Goal: Task Accomplishment & Management: Use online tool/utility

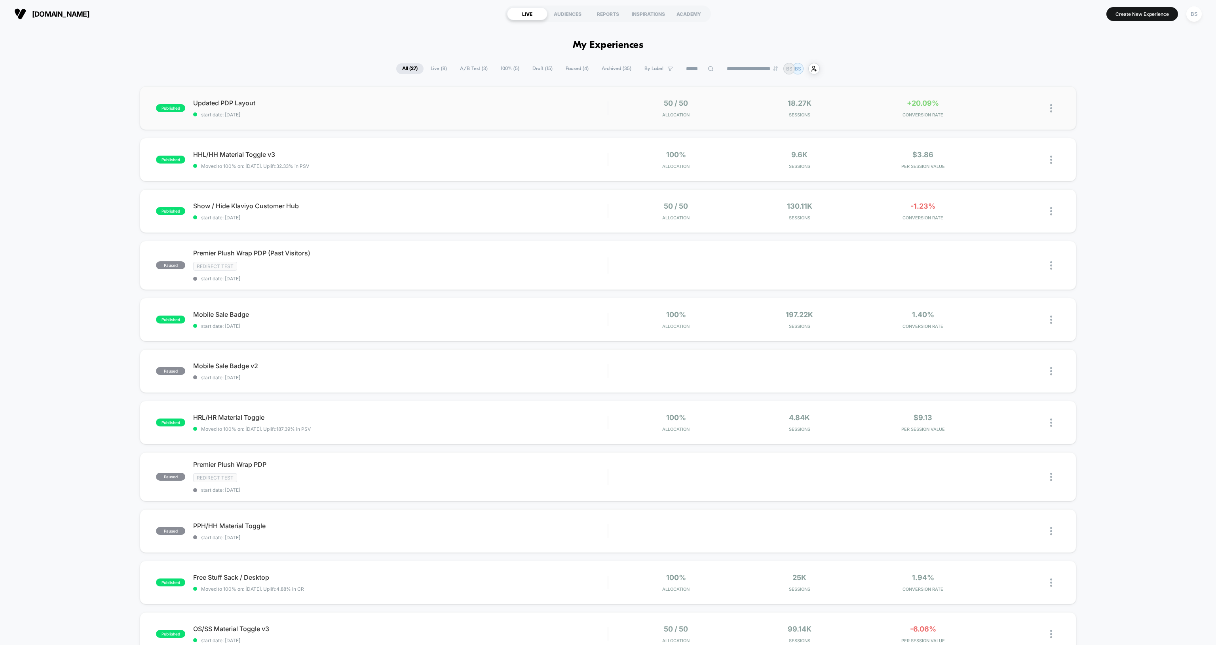
click at [864, 119] on div "published Updated PDP Layout start date: 8/14/2025 50 / 50 Allocation 18.27k Se…" at bounding box center [608, 108] width 936 height 44
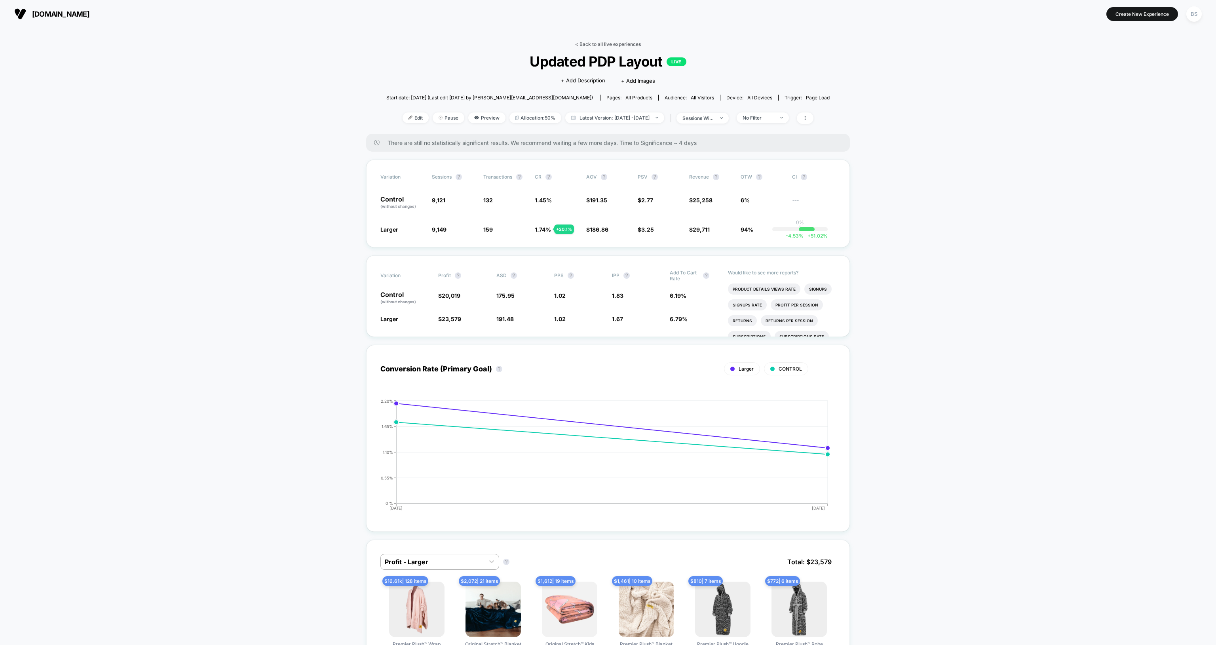
click at [593, 43] on link "< Back to all live experiences" at bounding box center [608, 44] width 66 height 6
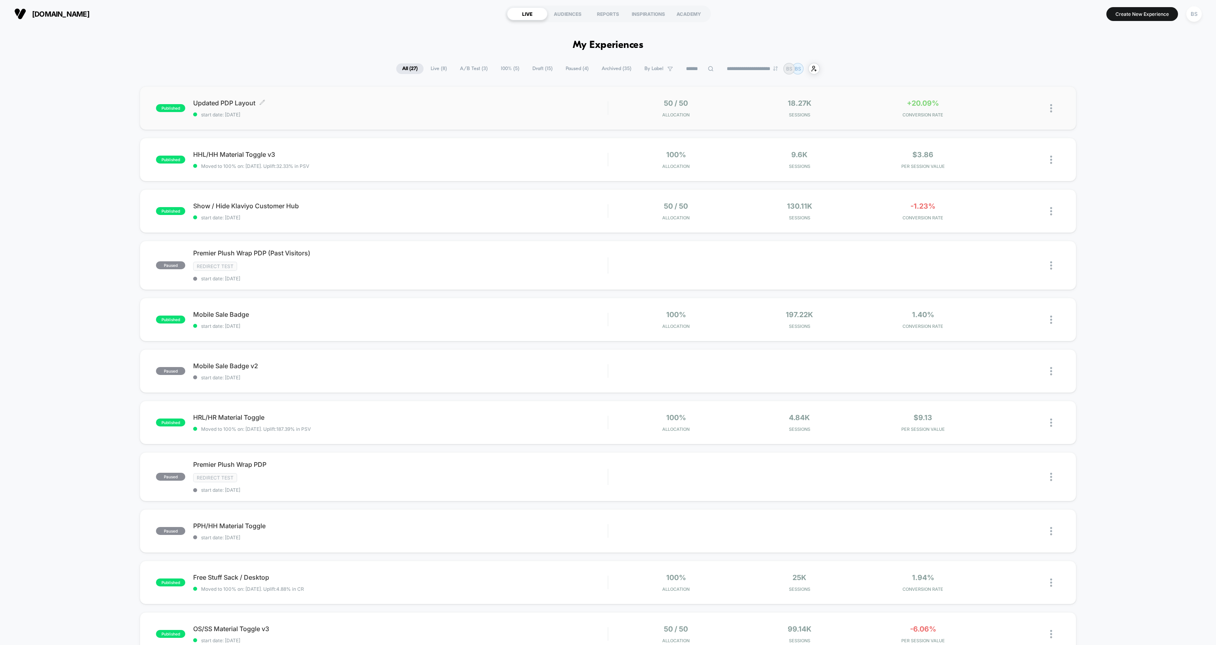
click at [560, 108] on div "Updated PDP Layout Click to edit experience details Click to edit experience de…" at bounding box center [400, 108] width 414 height 19
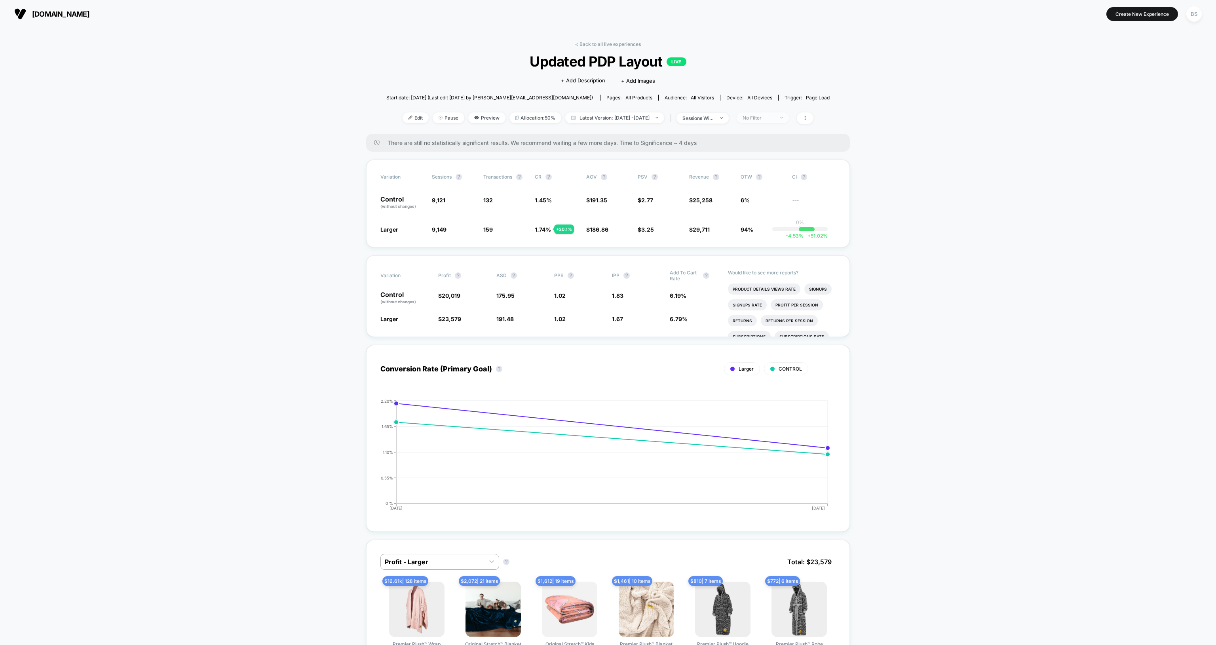
click at [773, 120] on span "No Filter" at bounding box center [763, 117] width 52 height 11
click at [757, 193] on span "New Visitors" at bounding box center [768, 193] width 32 height 7
click at [754, 237] on button "Save" at bounding box center [776, 231] width 72 height 13
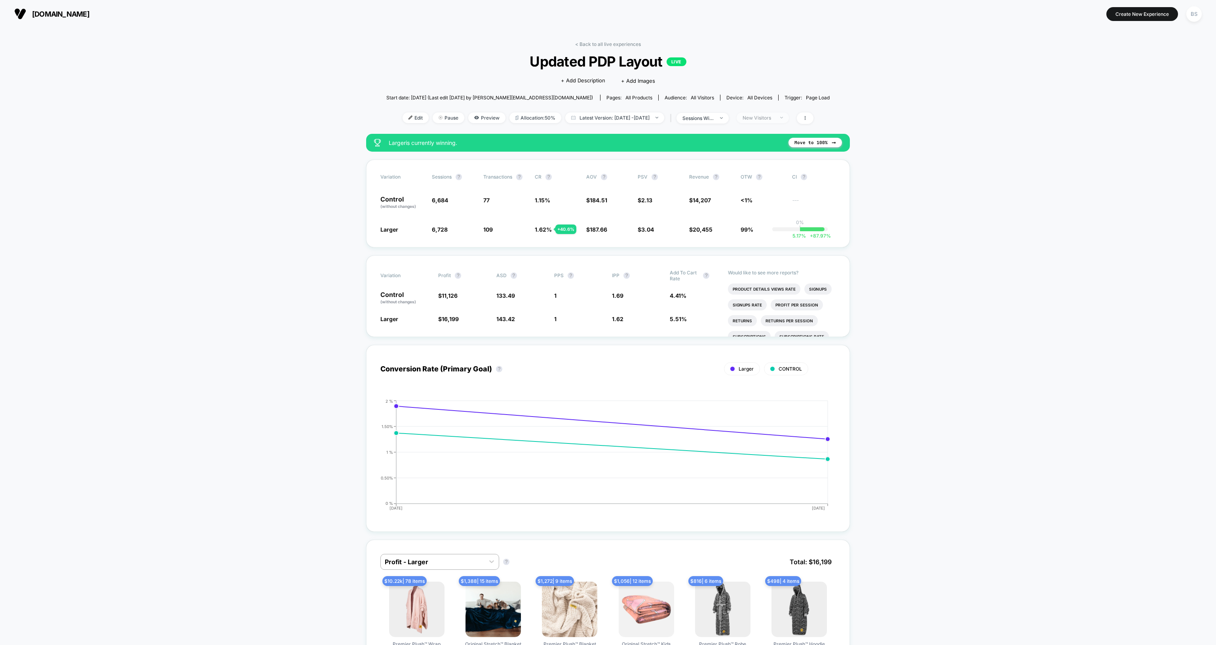
click at [774, 117] on div "New Visitors" at bounding box center [759, 118] width 32 height 6
click at [761, 181] on div "Returning Visitors" at bounding box center [769, 178] width 58 height 8
click at [757, 227] on button "Save" at bounding box center [776, 231] width 72 height 13
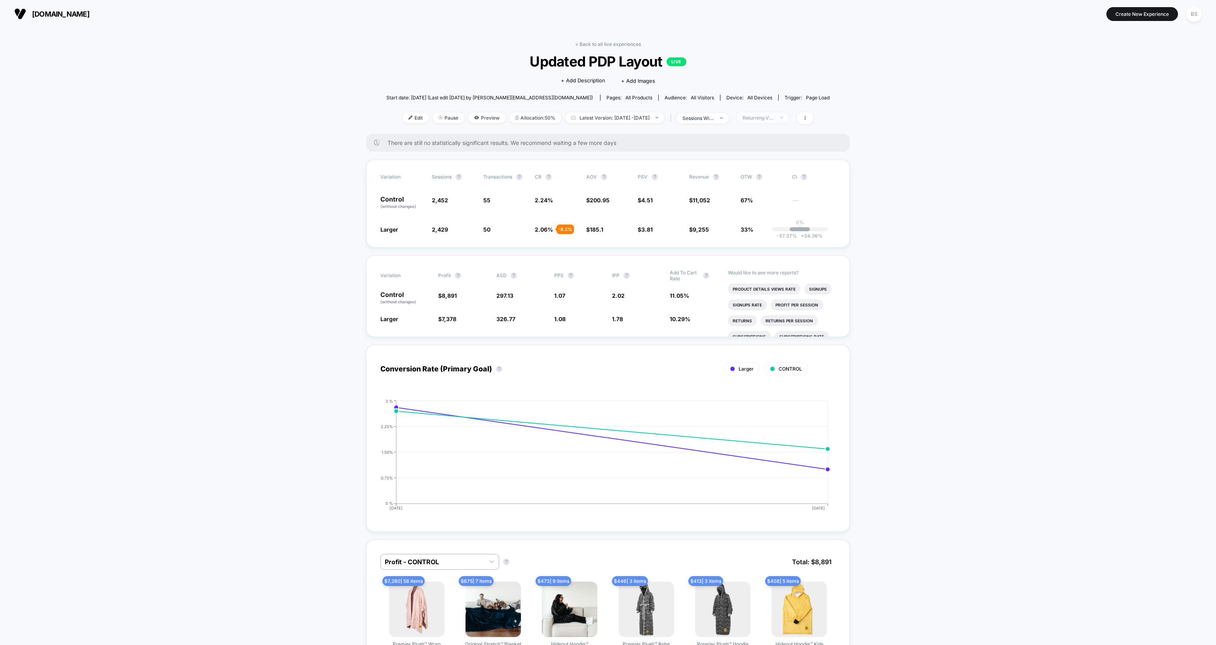
click at [780, 113] on span "Returning Visitors" at bounding box center [763, 117] width 52 height 11
click at [762, 160] on span "Desktop Visitors" at bounding box center [773, 162] width 42 height 7
click at [758, 229] on button "Save" at bounding box center [776, 231] width 72 height 13
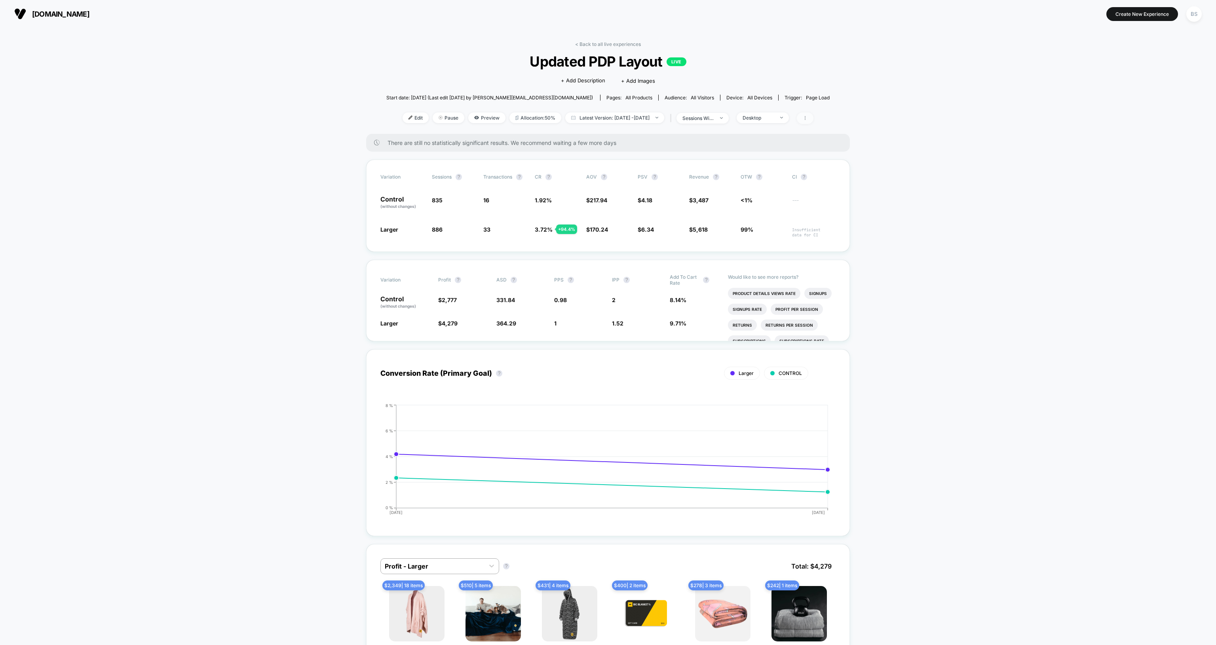
click at [814, 117] on span at bounding box center [805, 117] width 17 height 11
click at [473, 116] on span "Preview" at bounding box center [486, 117] width 37 height 11
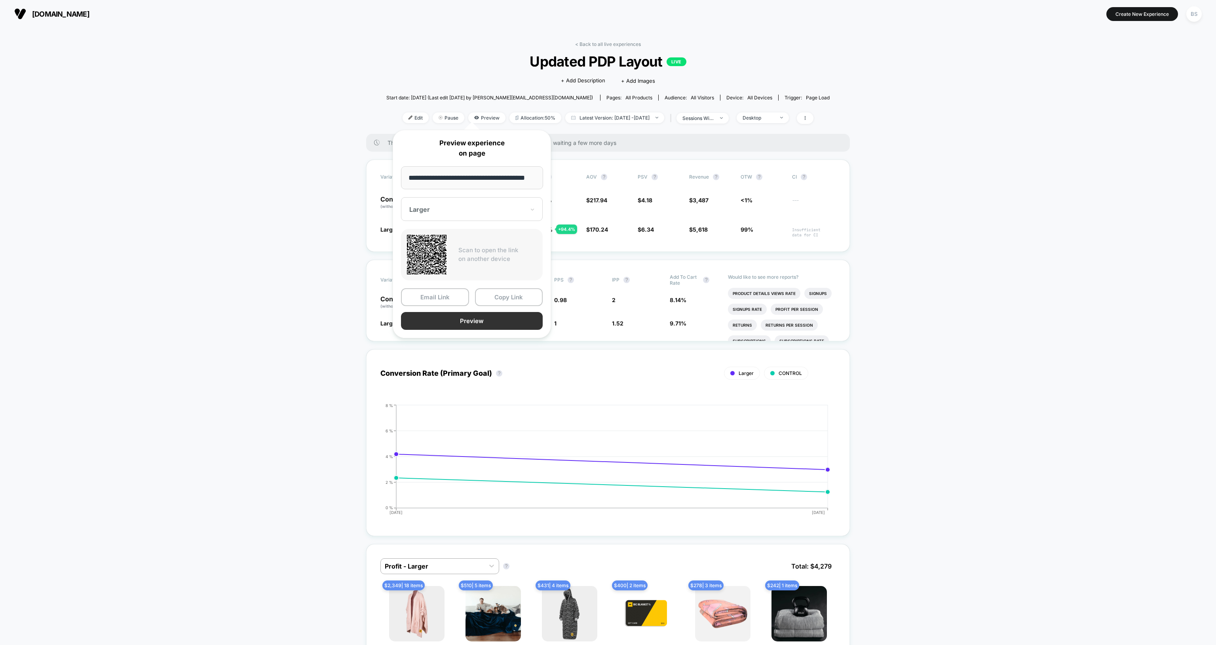
click at [481, 315] on button "Preview" at bounding box center [472, 321] width 142 height 18
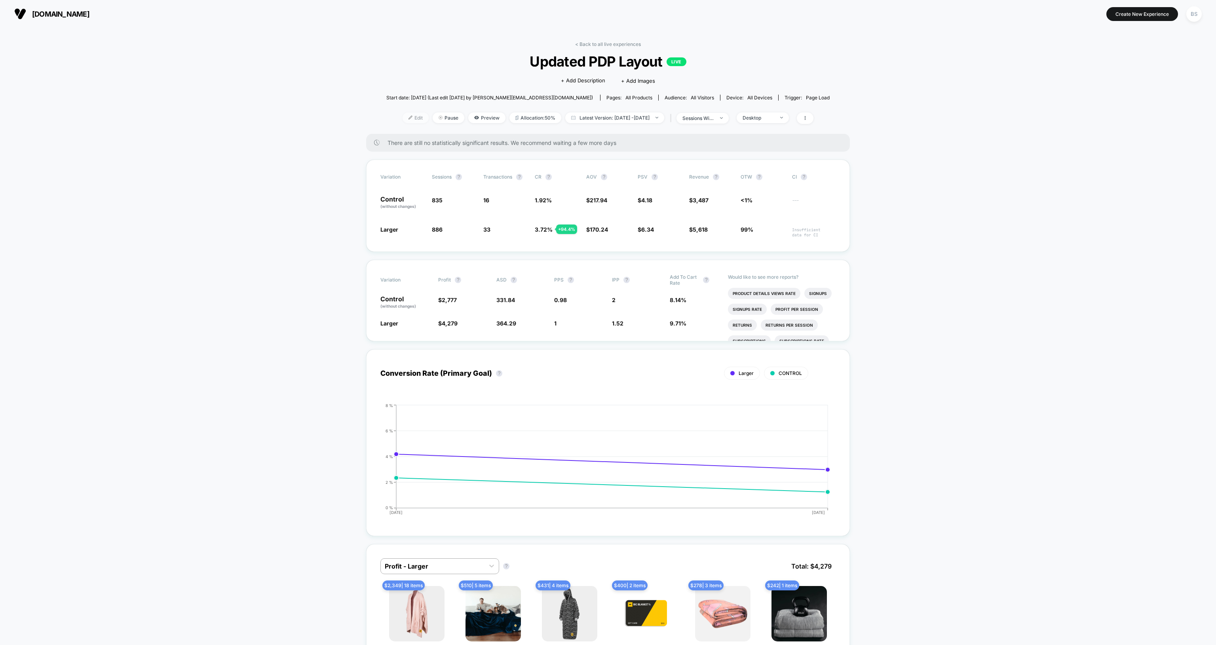
click at [409, 118] on img at bounding box center [411, 118] width 4 height 4
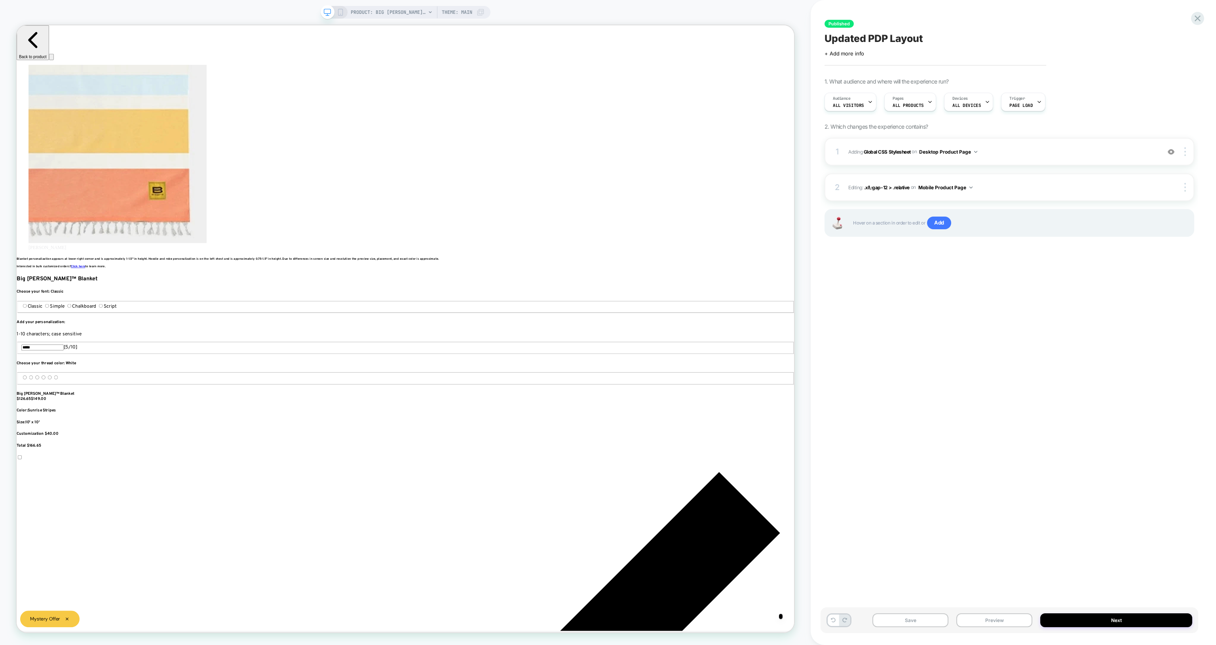
scroll to position [0, 1058]
click at [867, 155] on span "Adding Global CSS Stylesheet on Desktop Product Page" at bounding box center [1002, 152] width 308 height 10
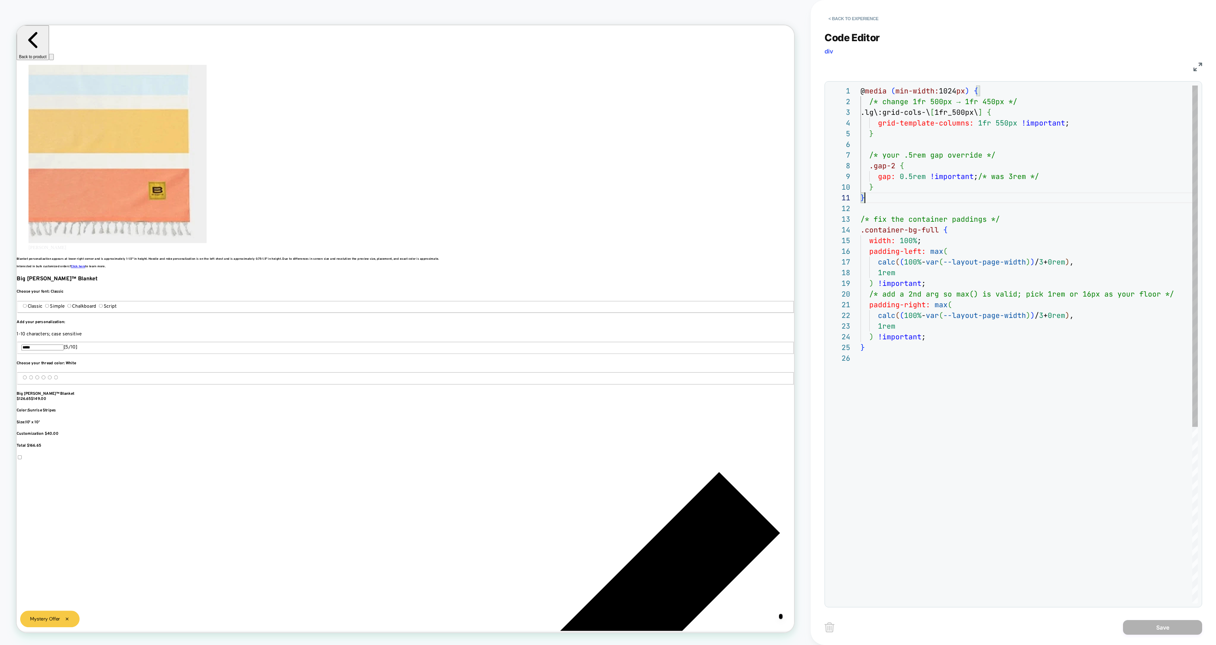
scroll to position [0, 4]
click at [888, 193] on div "@ media ( min-width: 1024 px ) { /* change 1fr 500px → 1fr 450px */ .lg\:grid-c…" at bounding box center [1029, 478] width 337 height 785
click at [907, 300] on div "@ media ( min-width: 1024 px ) { /* change 1fr 500px → 1fr 450px */ .lg\:grid-c…" at bounding box center [1029, 478] width 337 height 785
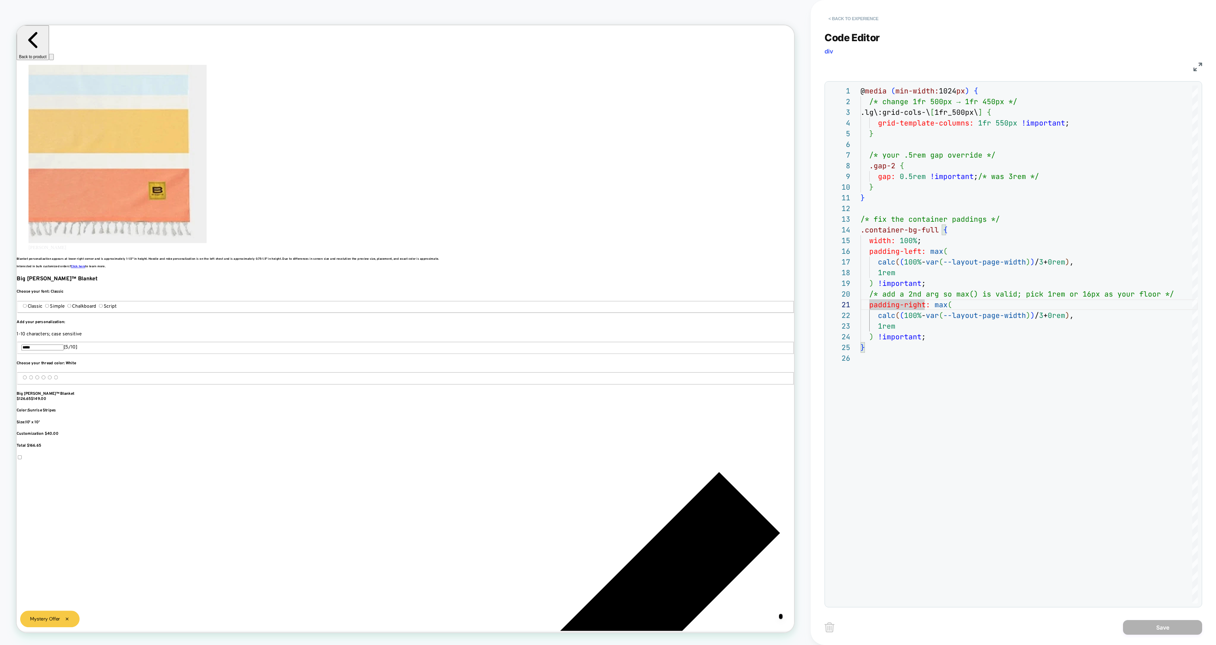
click at [850, 19] on button "< Back to experience" at bounding box center [854, 18] width 58 height 13
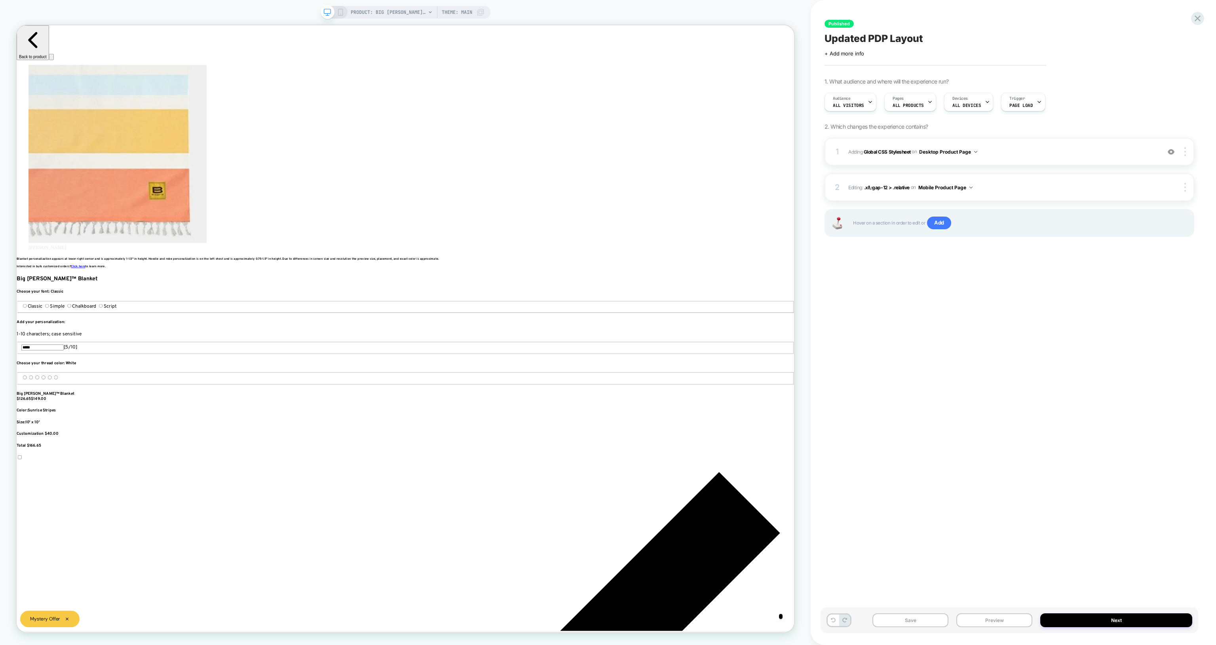
click at [1205, 14] on div "Published Updated PDP Layout Click to edit experience details + Add more info 1…" at bounding box center [1013, 322] width 405 height 645
click at [1200, 15] on icon at bounding box center [1197, 18] width 11 height 11
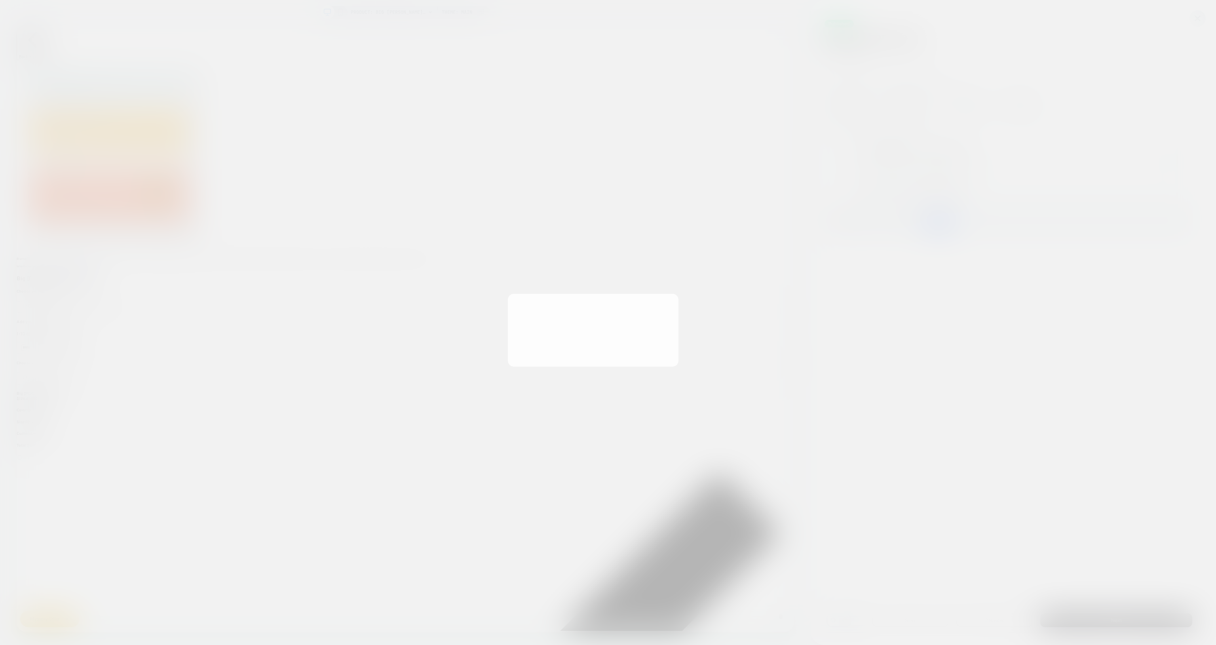
scroll to position [0, 529]
click at [686, 289] on div "You have unsaved changes Are you sure you want to discard the changes? Discard …" at bounding box center [608, 322] width 166 height 70
click at [684, 294] on button at bounding box center [682, 295] width 9 height 7
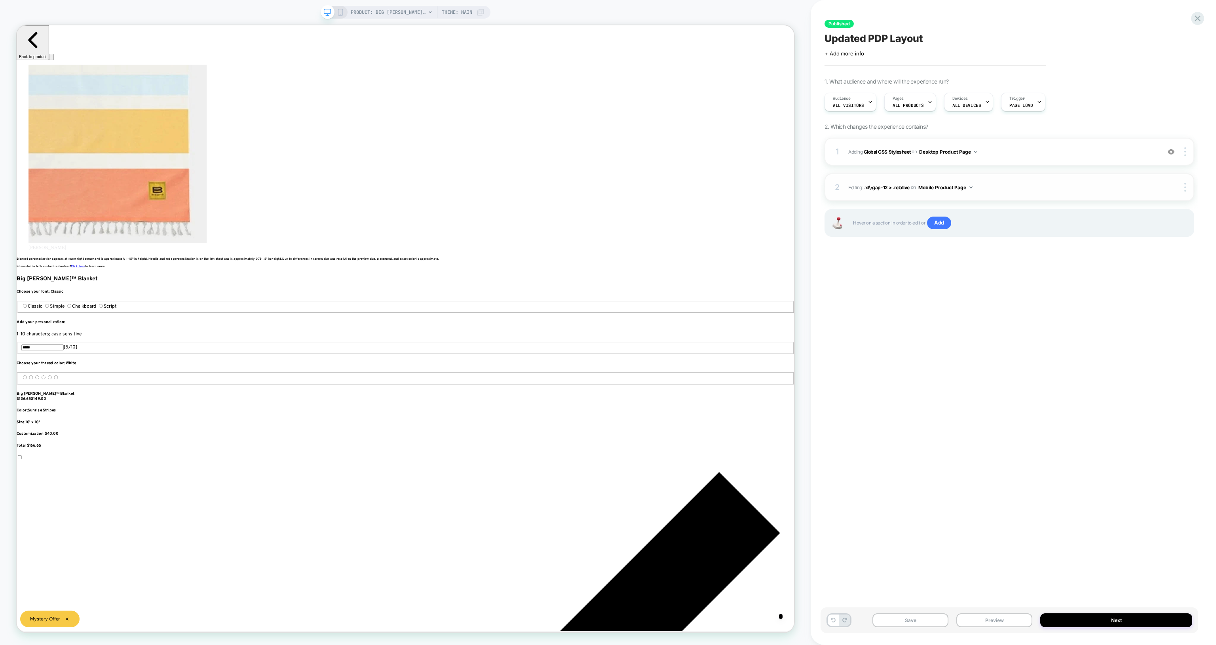
click at [883, 191] on span "Editing : .xl\:gap-12 > .relative .xl\:gap-12 > .relative on Mobile Product Page" at bounding box center [1002, 188] width 308 height 10
click at [877, 188] on span ".xl\:gap-12 > .relative" at bounding box center [887, 187] width 46 height 6
click at [876, 184] on span ".xl\:gap-12 > .relative" at bounding box center [887, 187] width 46 height 6
click at [341, 17] on div "PRODUCT: Big Beachy™ Blanket Theme: MAIN" at bounding box center [406, 12] width 170 height 13
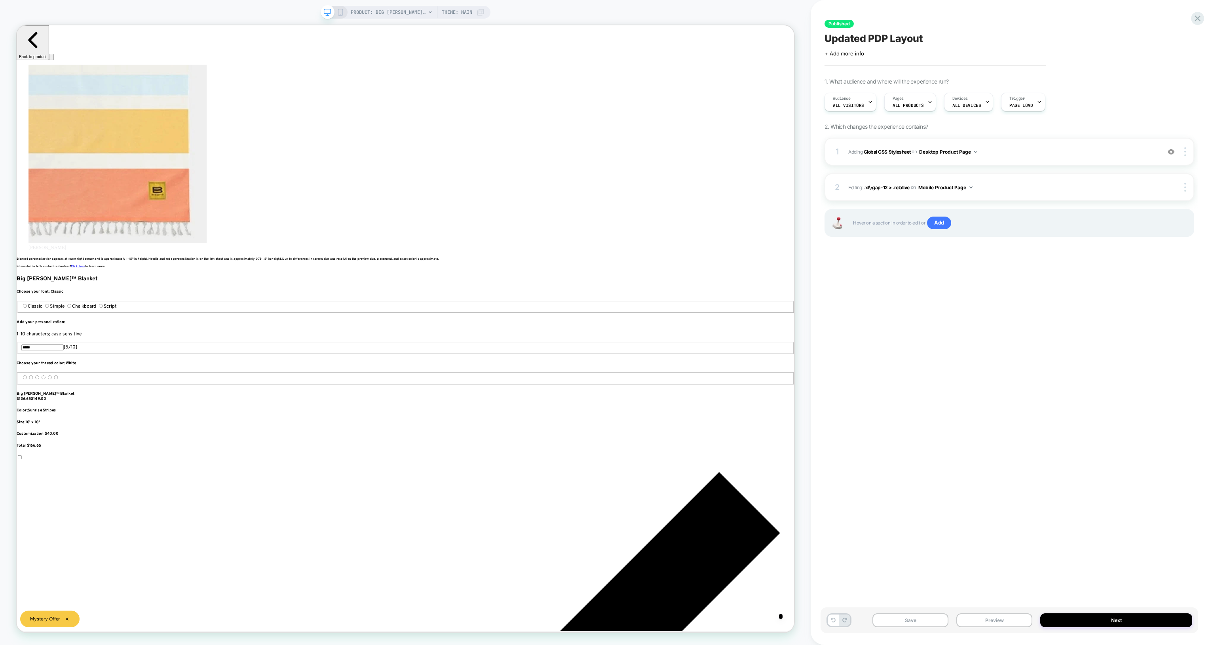
click at [338, 12] on icon at bounding box center [340, 12] width 7 height 7
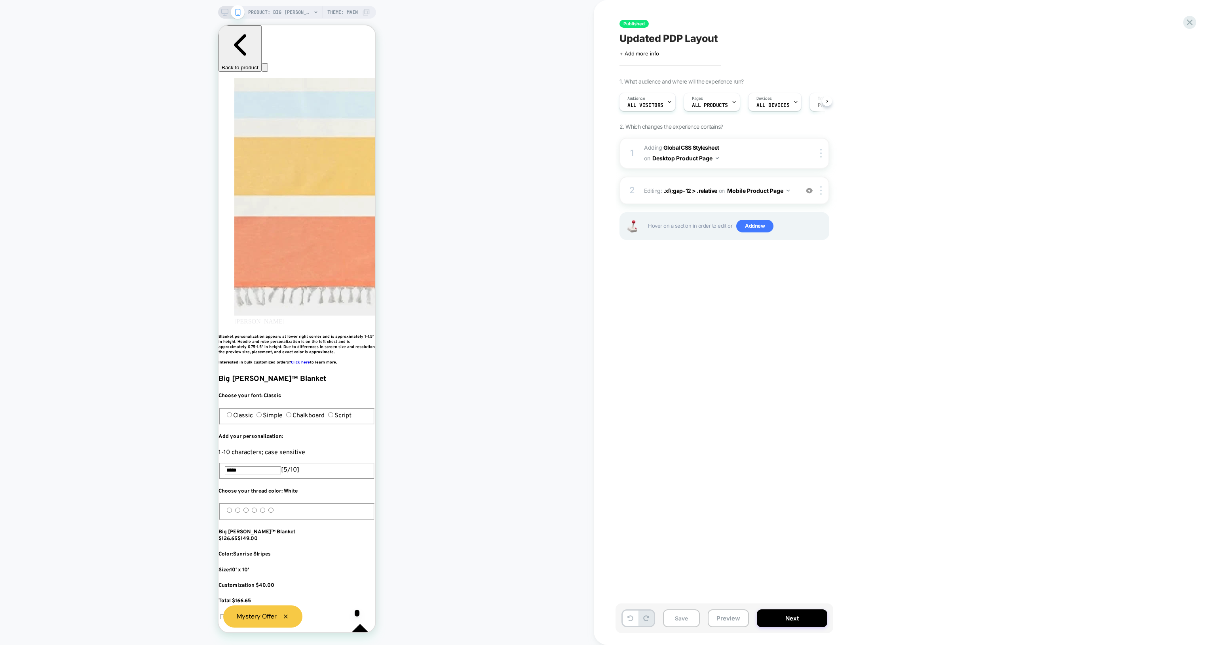
scroll to position [0, 288]
click at [686, 192] on span ".xl\:gap-12 > .relative" at bounding box center [691, 190] width 54 height 7
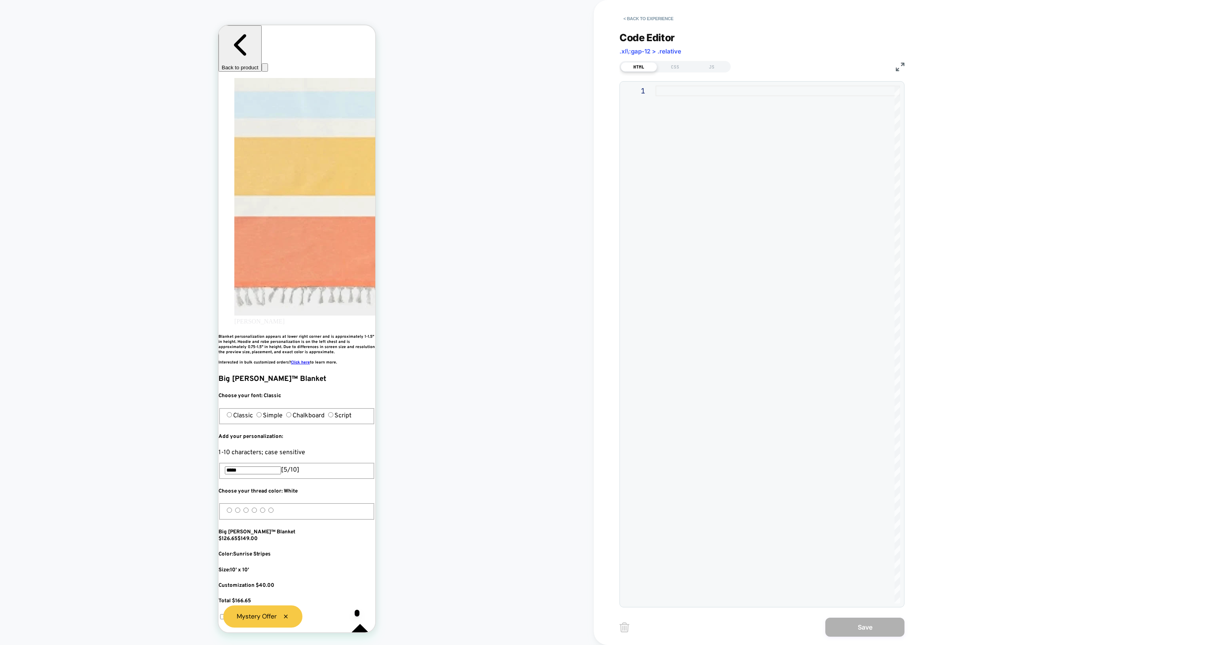
scroll to position [0, 432]
click at [674, 69] on div "CSS" at bounding box center [675, 67] width 36 height 10
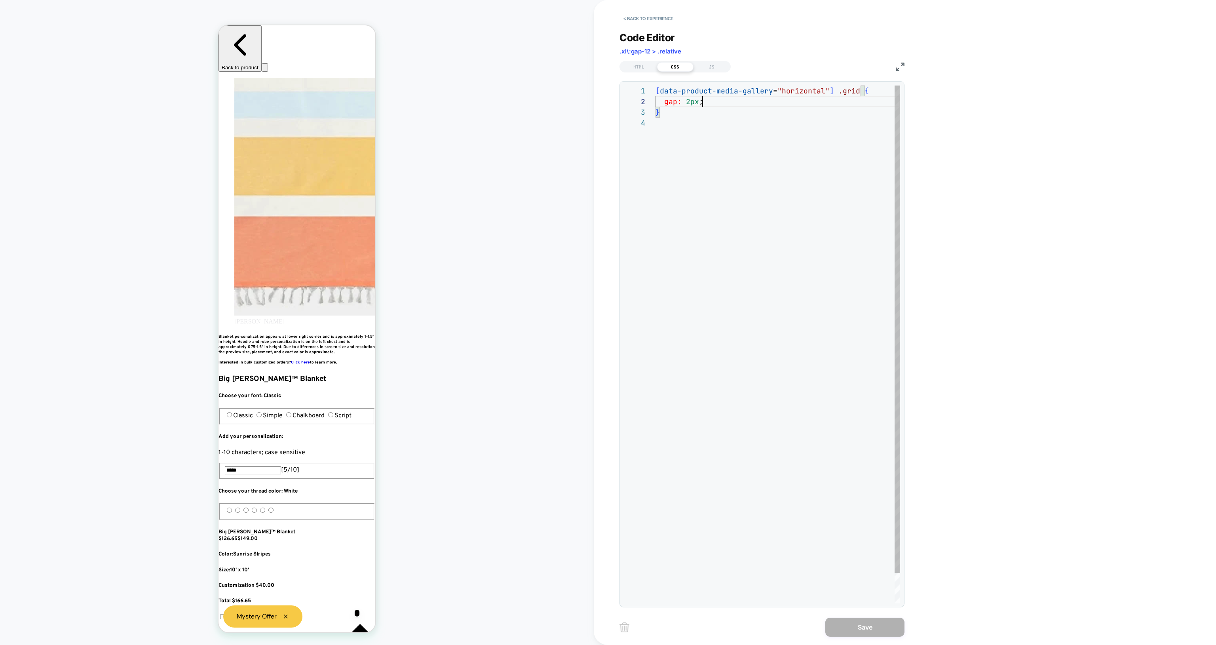
scroll to position [11, 47]
click at [735, 104] on div "[ data-product-media-gallery = "horizontal" ] .grid { gap: 2px ; }" at bounding box center [778, 361] width 245 height 550
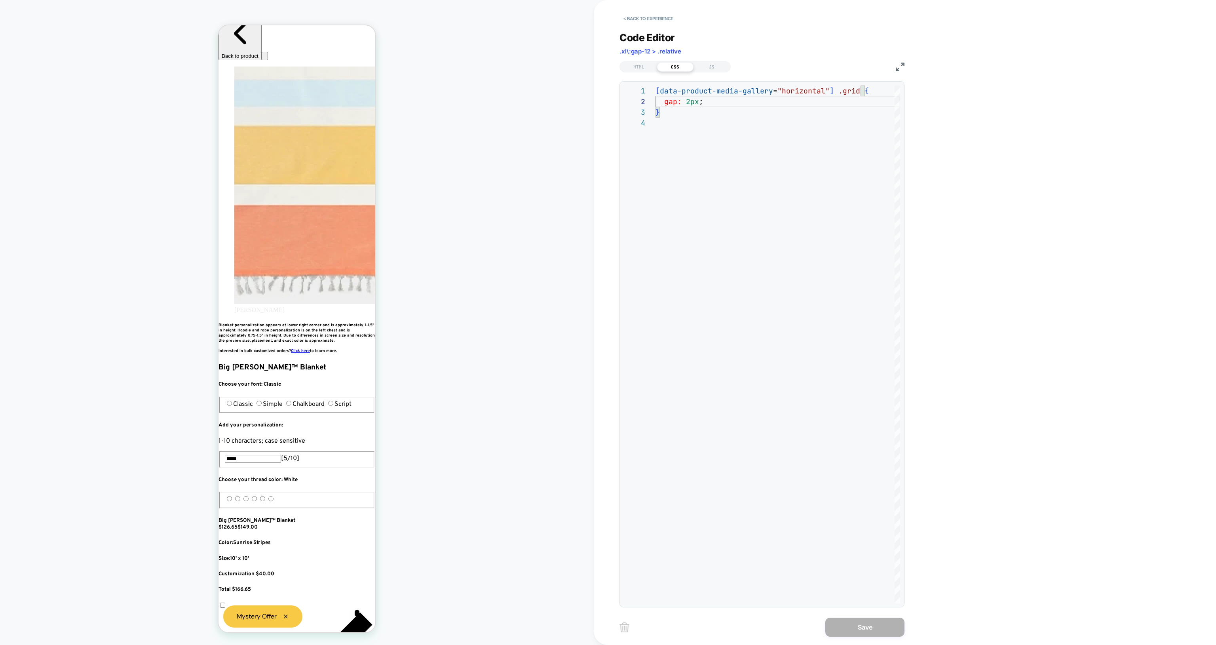
scroll to position [0, 288]
click at [635, 18] on button "< Back to experience" at bounding box center [649, 18] width 58 height 13
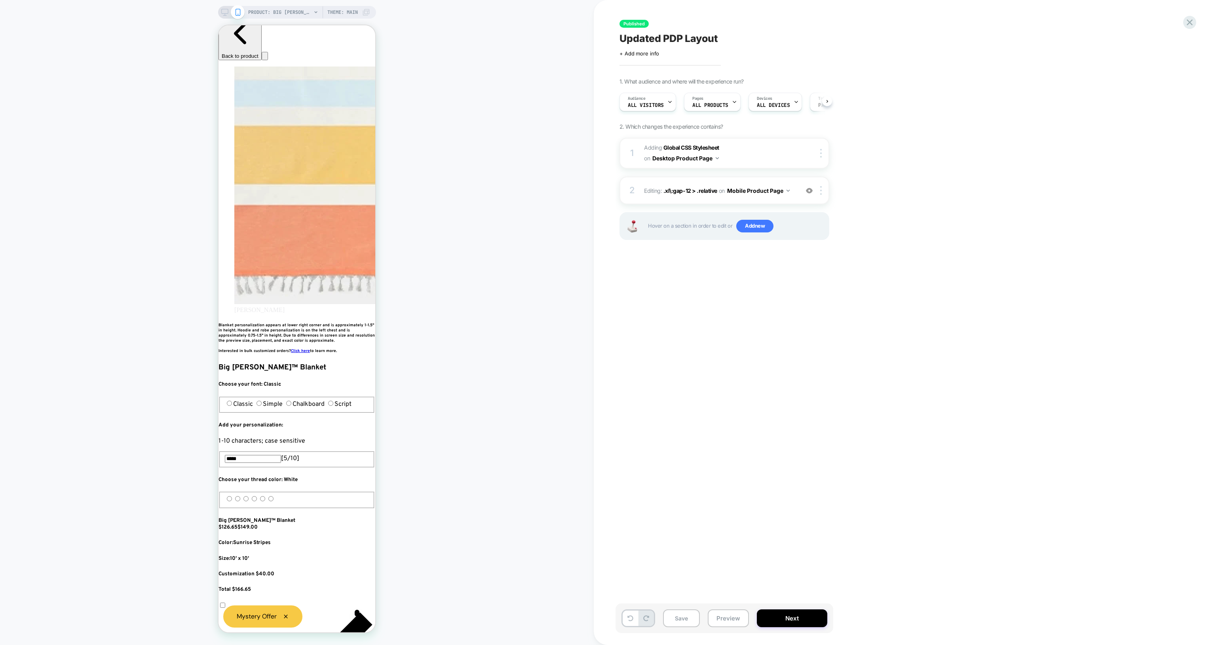
scroll to position [0, 0]
click at [226, 19] on div "PRODUCT: Big Beachy™ Blanket PRODUCT: Big Beachy™ Blanket Theme: MAIN" at bounding box center [297, 322] width 594 height 629
click at [222, 13] on rect at bounding box center [224, 11] width 7 height 4
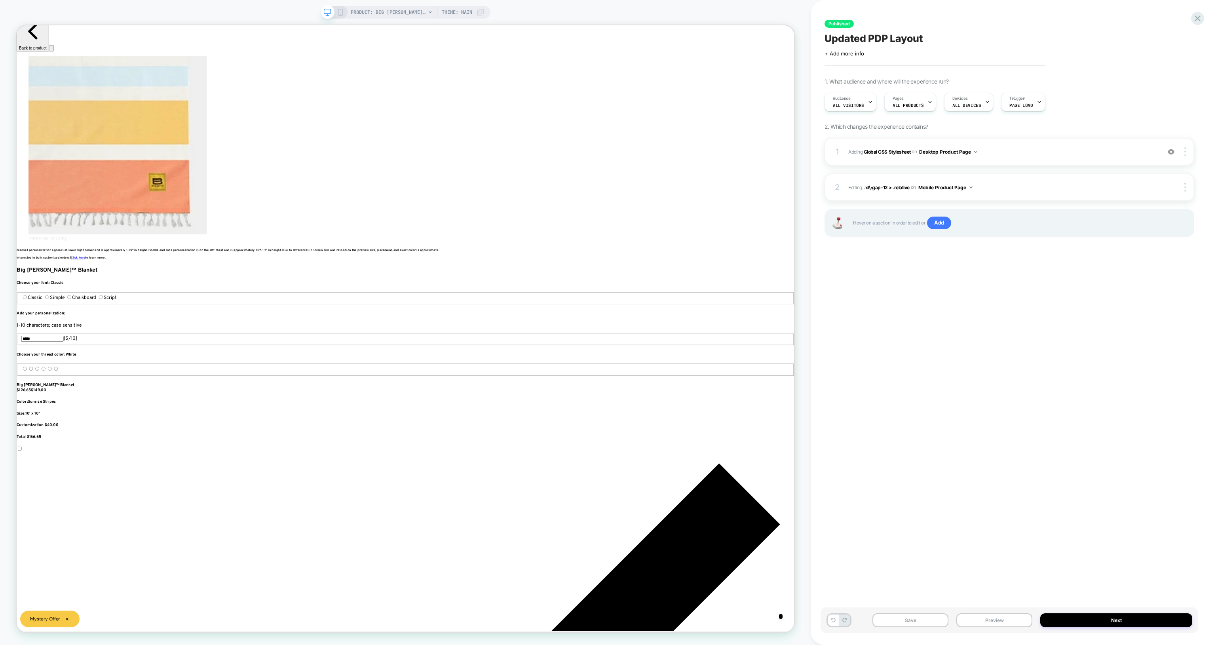
scroll to position [0, 1058]
click at [871, 154] on span "Adding Global CSS Stylesheet on Desktop Product Page" at bounding box center [1002, 152] width 308 height 10
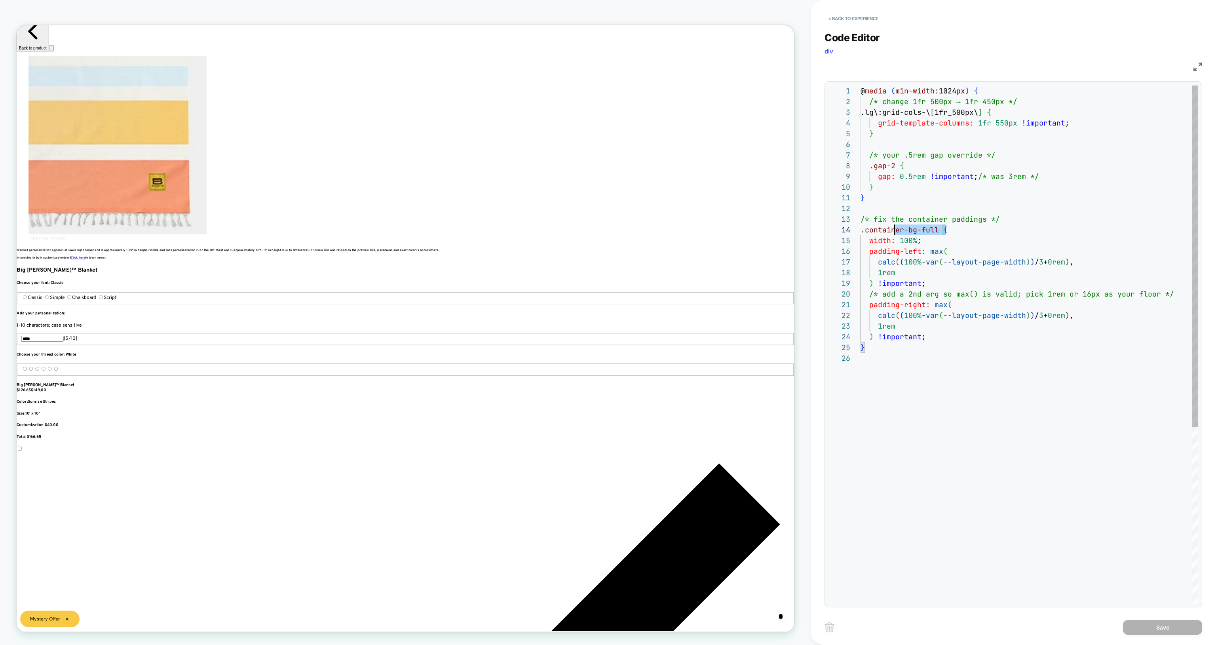
scroll to position [32, 21]
drag, startPoint x: 944, startPoint y: 228, endPoint x: 881, endPoint y: 227, distance: 63.0
click at [881, 227] on div "@ media ( min-width: 1024 px ) { /* change 1fr 500px → 1fr 450px */ .lg\:grid-c…" at bounding box center [1029, 478] width 337 height 785
click at [882, 227] on div "@ media ( min-width: 1024 px ) { /* change 1fr 500px → 1fr 450px */ .lg\:grid-c…" at bounding box center [1029, 478] width 337 height 785
click at [930, 228] on div "@ media ( min-width: 1024 px ) { /* change 1fr 500px → 1fr 450px */ .lg\:grid-c…" at bounding box center [1029, 478] width 337 height 785
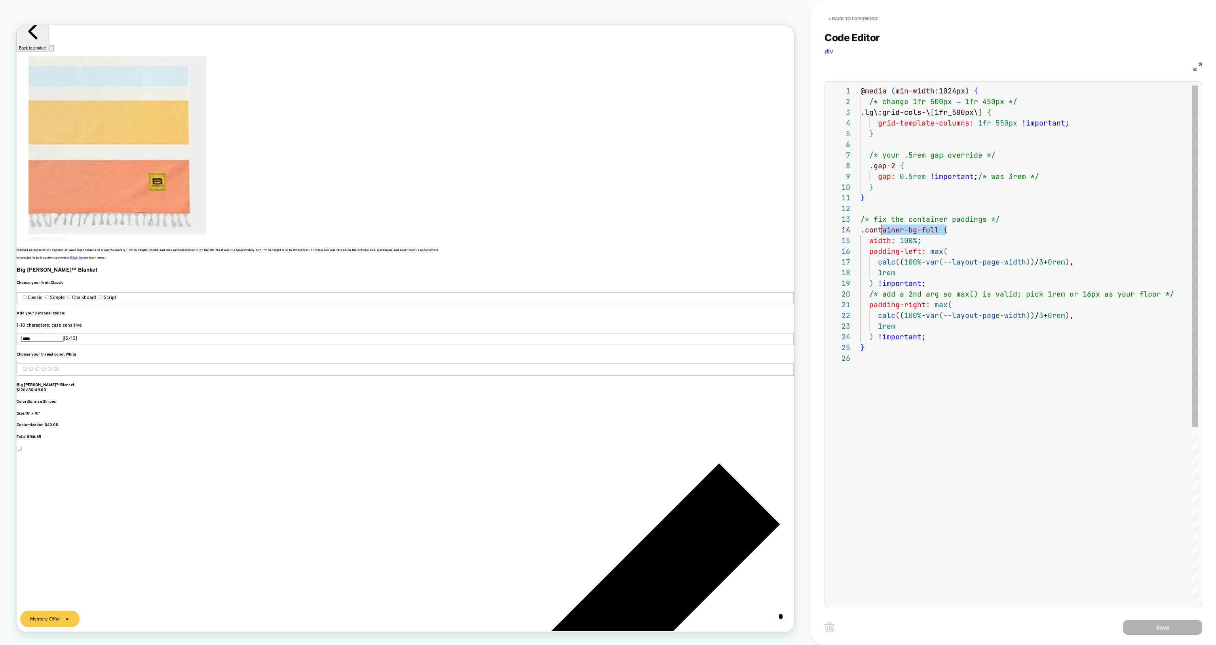
click at [935, 229] on div "@ media ( min-width: 1024 px ) { /* change 1fr 500px → 1fr 450px */ .lg\:grid-c…" at bounding box center [1029, 478] width 337 height 785
click at [934, 230] on div "@ media ( min-width: 1024 px ) { /* change 1fr 500px → 1fr 450px */ .lg\:grid-c…" at bounding box center [1029, 478] width 337 height 785
click at [924, 240] on div "@ media ( min-width: 1024 px ) { /* change 1fr 500px → 1fr 450px */ .lg\:grid-c…" at bounding box center [1029, 478] width 337 height 785
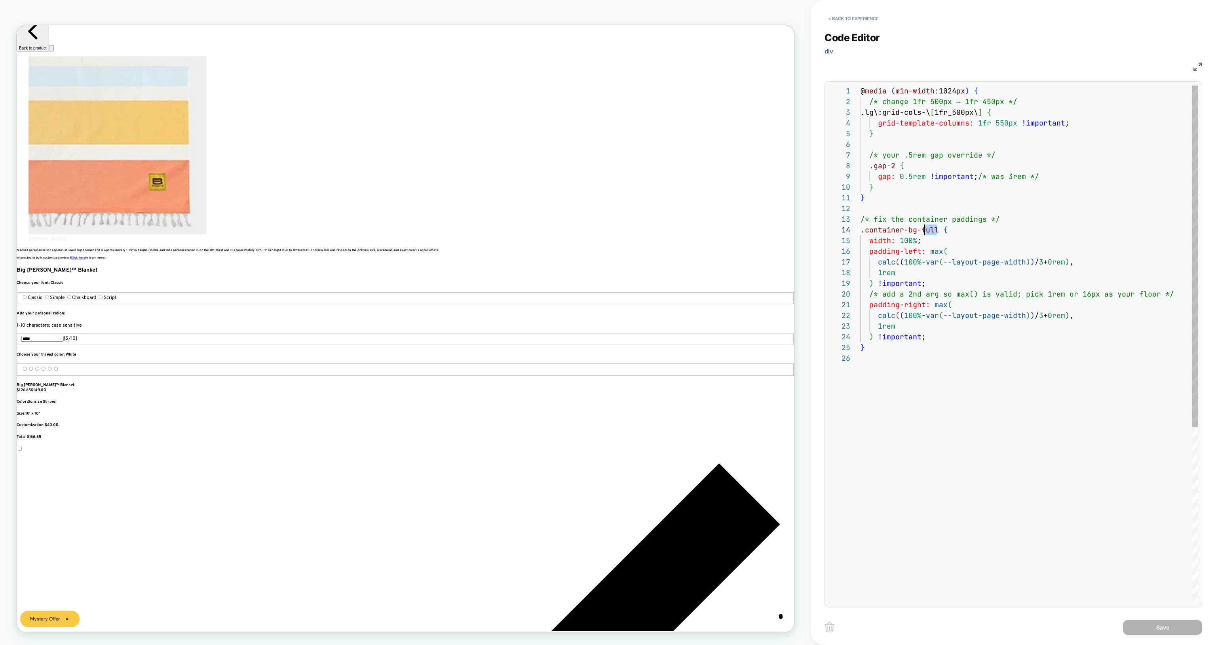
scroll to position [32, 0]
drag, startPoint x: 934, startPoint y: 230, endPoint x: 857, endPoint y: 229, distance: 77.2
click at [861, 229] on div "@ media ( min-width: 1024 px ) { /* change 1fr 500px → 1fr 450px */ .lg\:grid-c…" at bounding box center [1029, 478] width 337 height 785
type textarea "**********"
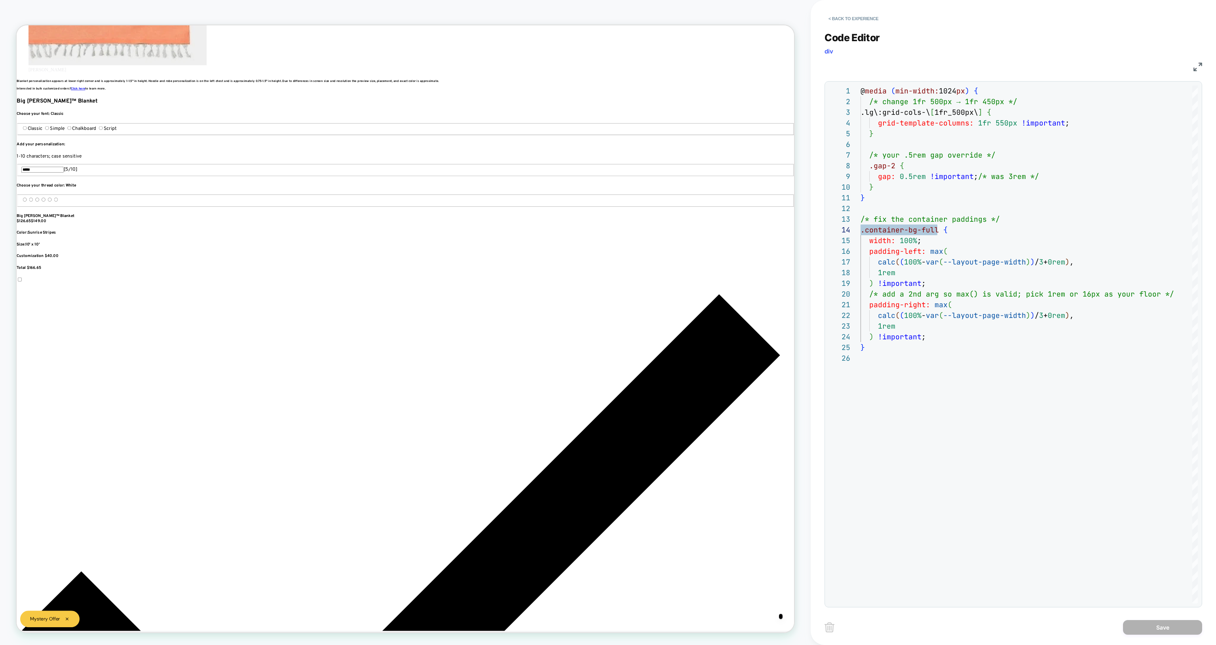
scroll to position [0, 529]
click at [951, 238] on div "@ media ( min-width: 1024 px ) { /* change 1fr 500px → 1fr 450px */ .lg\:grid-c…" at bounding box center [1029, 478] width 337 height 785
click at [930, 171] on div "@ media ( min-width: 1024 px ) { /* change 1fr 500px → 1fr 450px */ .lg\:grid-c…" at bounding box center [1029, 478] width 337 height 785
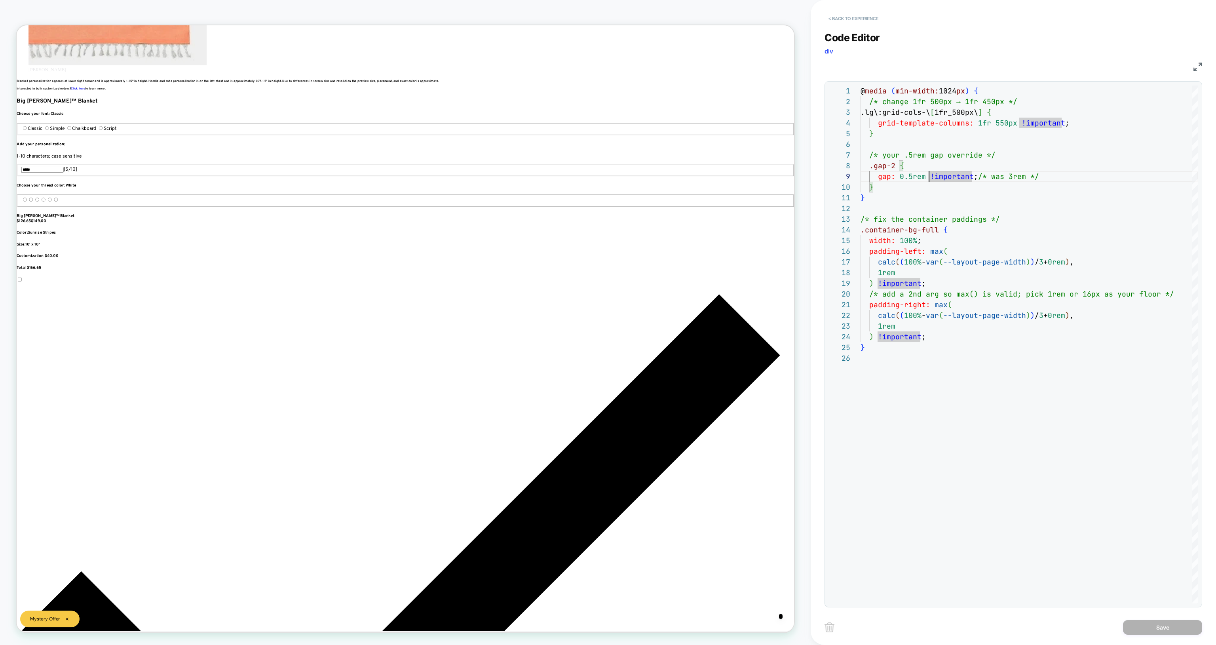
click at [838, 13] on button "< Back to experience" at bounding box center [854, 18] width 58 height 13
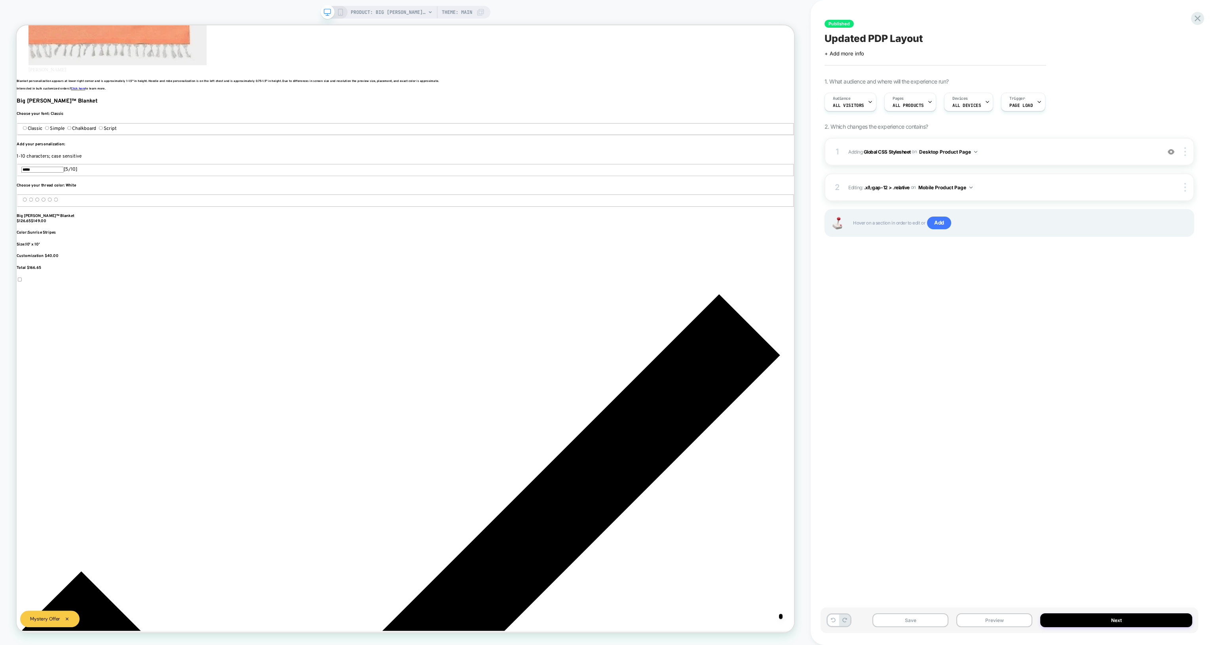
click at [338, 6] on div "PRODUCT: Big Beachy™ Blanket Theme: MAIN" at bounding box center [406, 12] width 170 height 13
click at [337, 13] on icon at bounding box center [340, 12] width 7 height 7
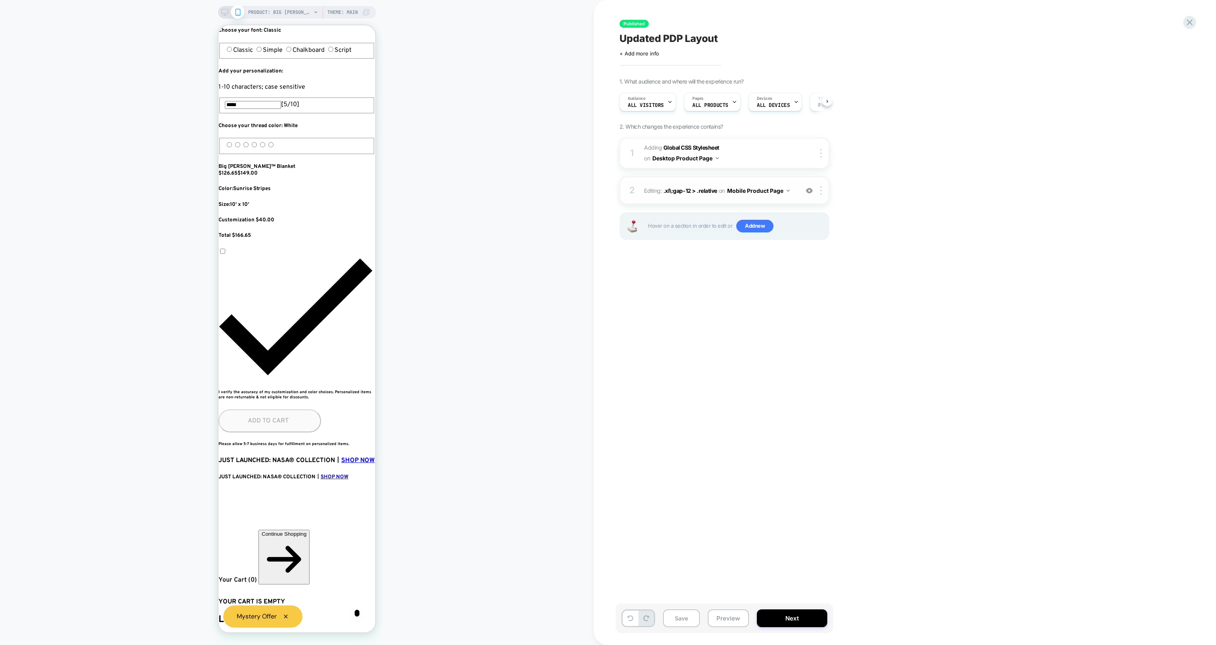
scroll to position [0, 0]
click at [704, 194] on span "Editing : .xl\:gap-12 > .relative .xl\:gap-12 > .relative on Mobile Product Page" at bounding box center [719, 190] width 151 height 11
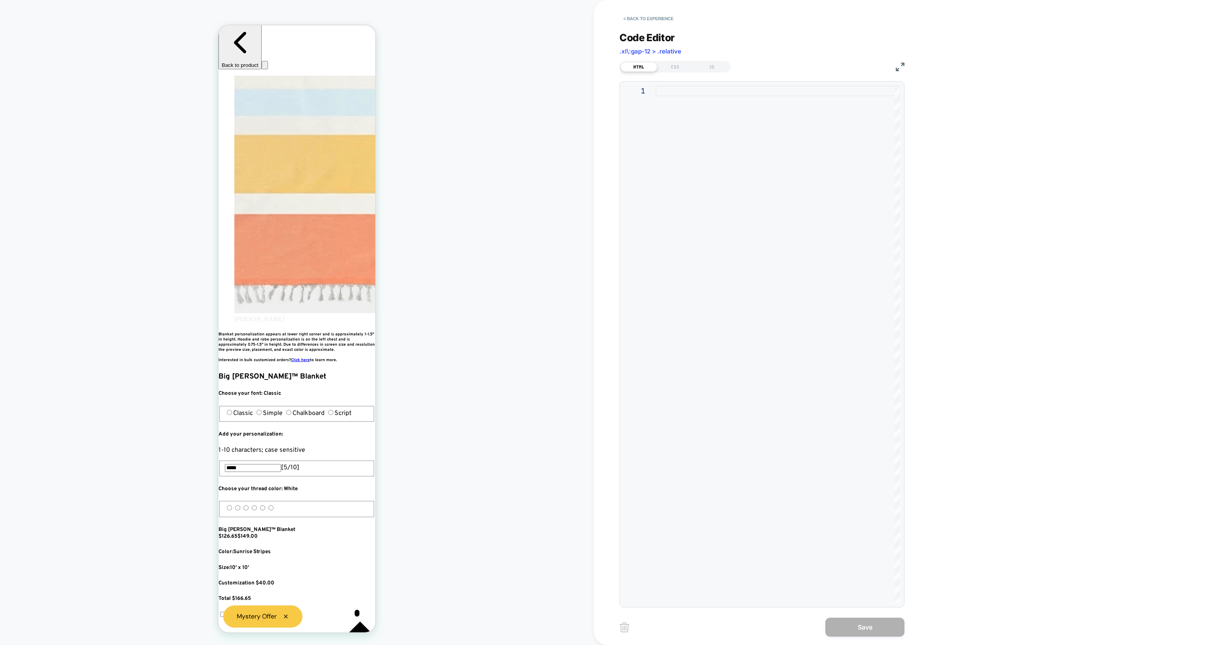
scroll to position [0, 0]
click at [679, 68] on div "CSS" at bounding box center [675, 67] width 36 height 10
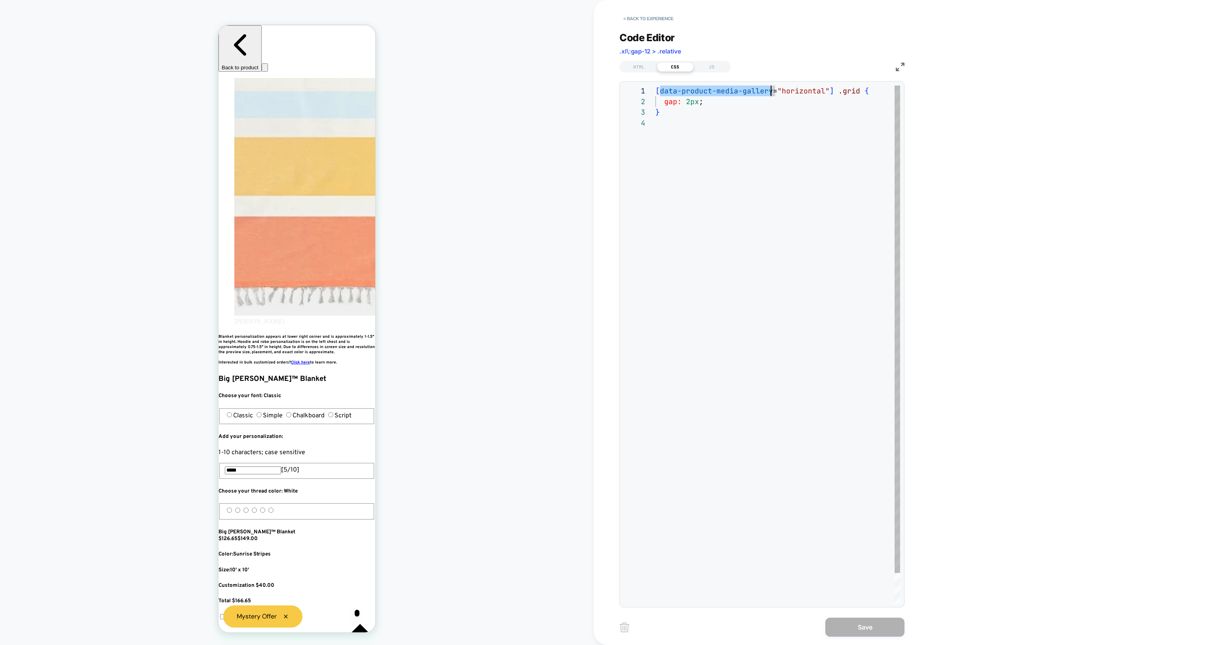
scroll to position [0, 116]
drag, startPoint x: 660, startPoint y: 93, endPoint x: 770, endPoint y: 95, distance: 109.7
click at [770, 94] on span "data-product-media-gallery" at bounding box center [716, 90] width 113 height 9
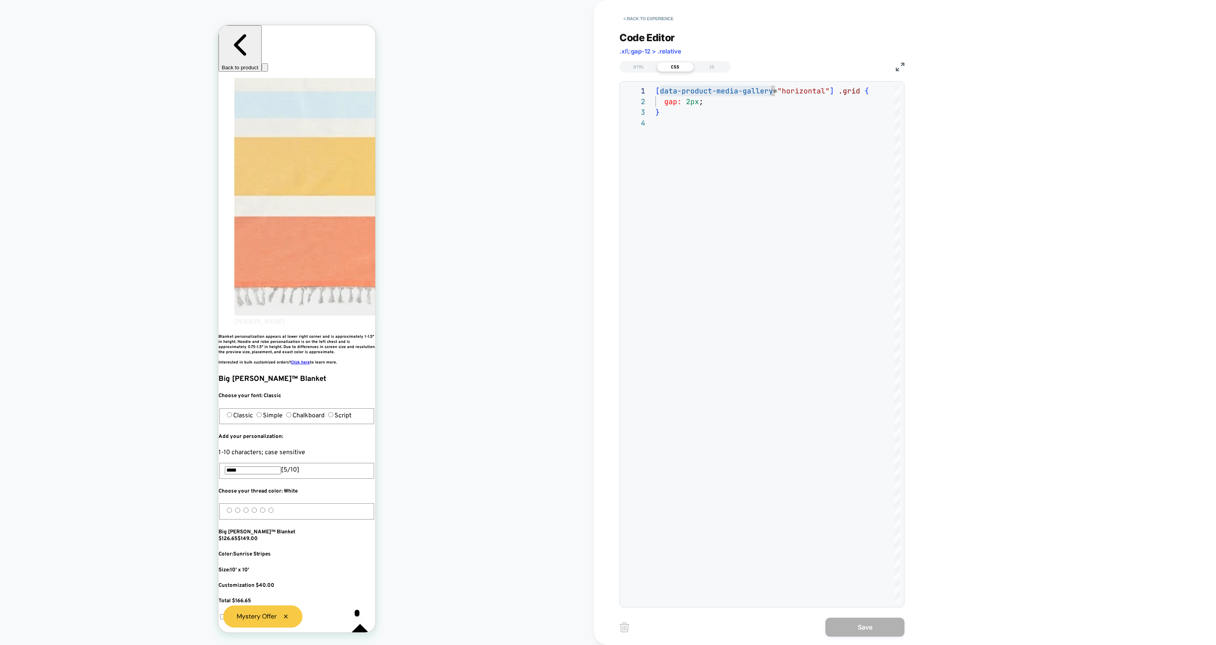
scroll to position [0, 288]
click at [842, 90] on div "[ data-product-media-gallery = "horizontal" ] .grid { gap: 2px ; }" at bounding box center [778, 361] width 245 height 550
click at [837, 91] on div "[ data-product-media-gallery = "horizontal" ] .grid { gap: 2px ; }" at bounding box center [778, 361] width 245 height 550
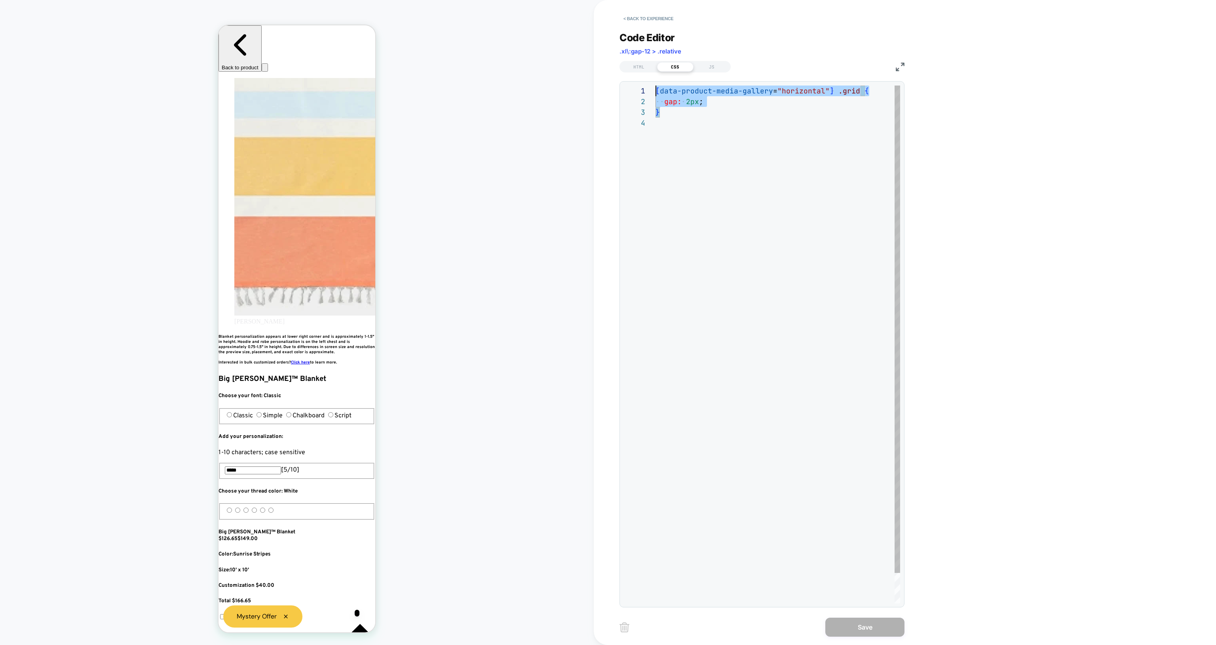
scroll to position [0, 0]
drag, startPoint x: 706, startPoint y: 110, endPoint x: 623, endPoint y: 75, distance: 90.7
click at [656, 86] on div "[ data-product-media-gallery = "horizontal" ] .grid { gap: 2px ; }" at bounding box center [778, 361] width 245 height 550
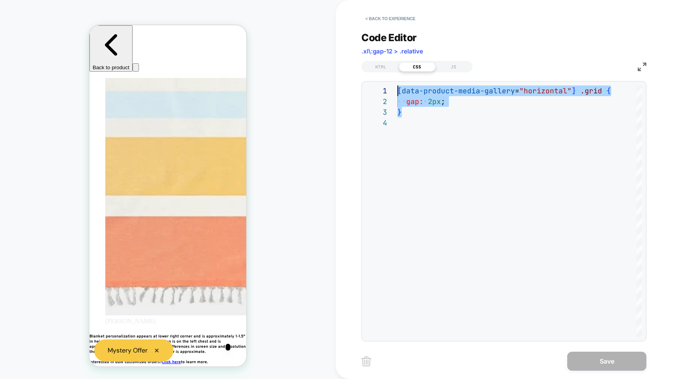
scroll to position [0, 288]
click at [369, 19] on button "< Back to experience" at bounding box center [390, 18] width 58 height 13
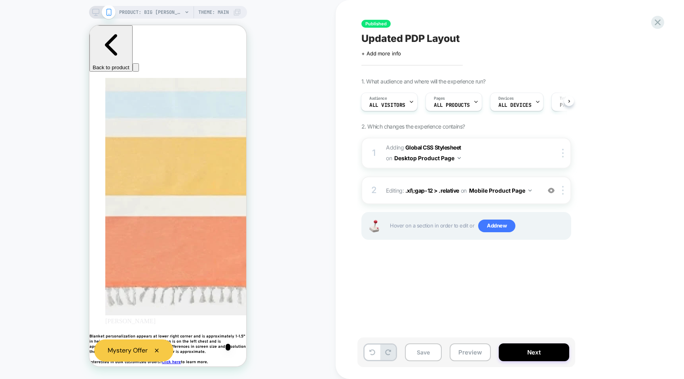
scroll to position [0, 432]
click at [98, 7] on div "PRODUCT: Big Beachy™ Blanket Theme: MAIN" at bounding box center [168, 12] width 158 height 13
click at [96, 11] on icon at bounding box center [95, 12] width 7 height 7
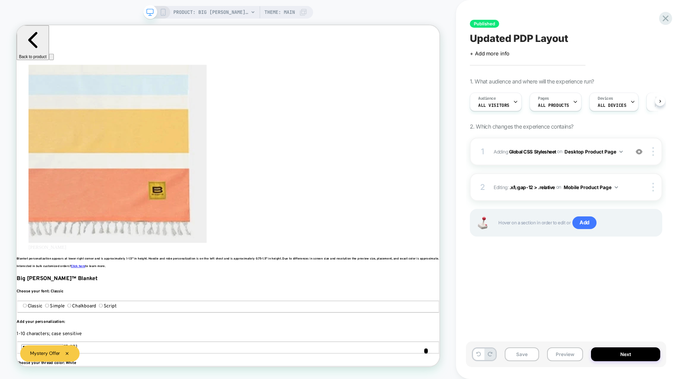
scroll to position [0, 1587]
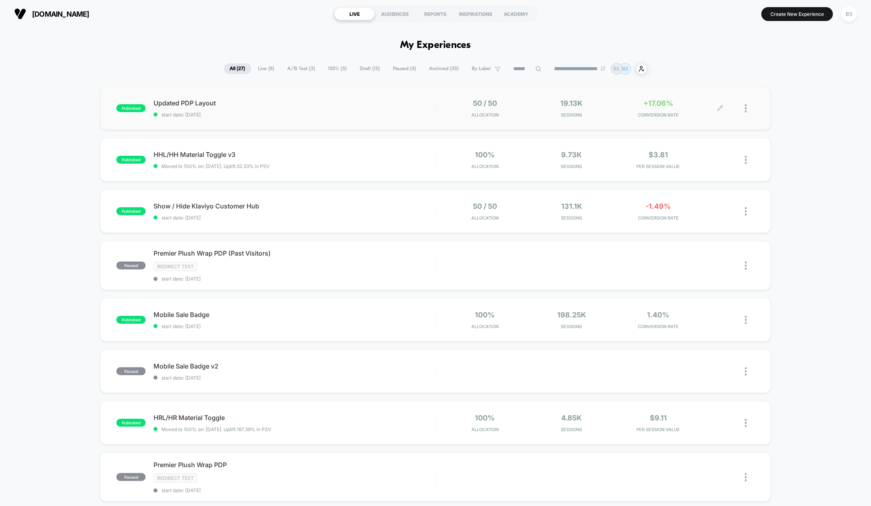
click at [609, 113] on span "Sessions" at bounding box center [571, 115] width 83 height 6
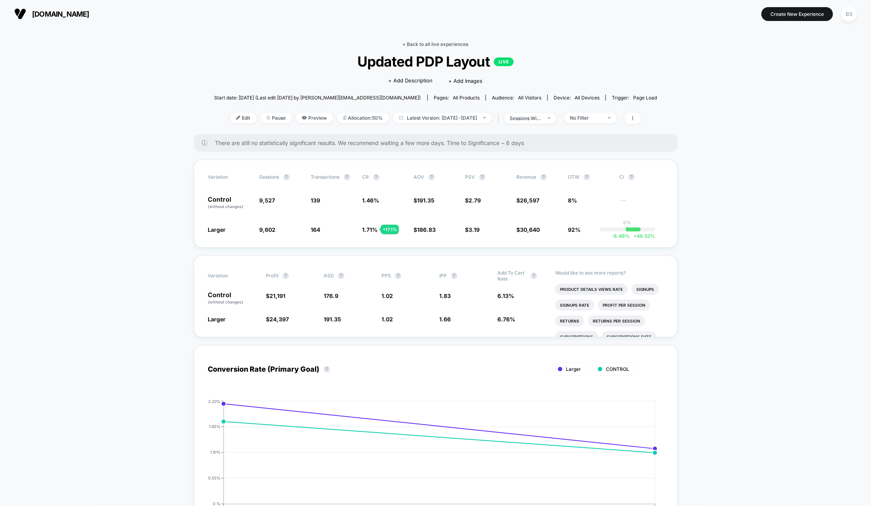
click at [416, 44] on link "< Back to all live experiences" at bounding box center [436, 44] width 66 height 6
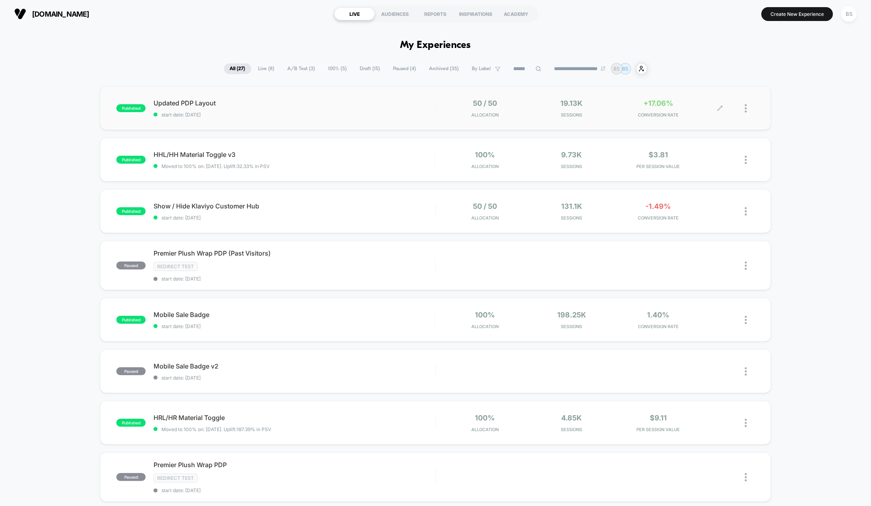
click at [742, 106] on div at bounding box center [738, 108] width 34 height 19
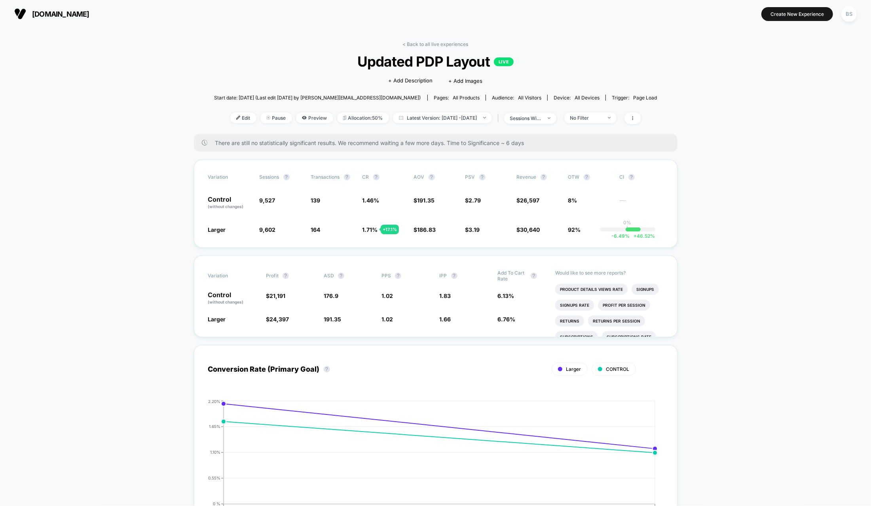
click at [445, 50] on div "< Back to all live experiences Updated PDP Layout LIVE Click to edit experience…" at bounding box center [435, 87] width 443 height 93
click at [436, 45] on link "< Back to all live experiences" at bounding box center [436, 44] width 66 height 6
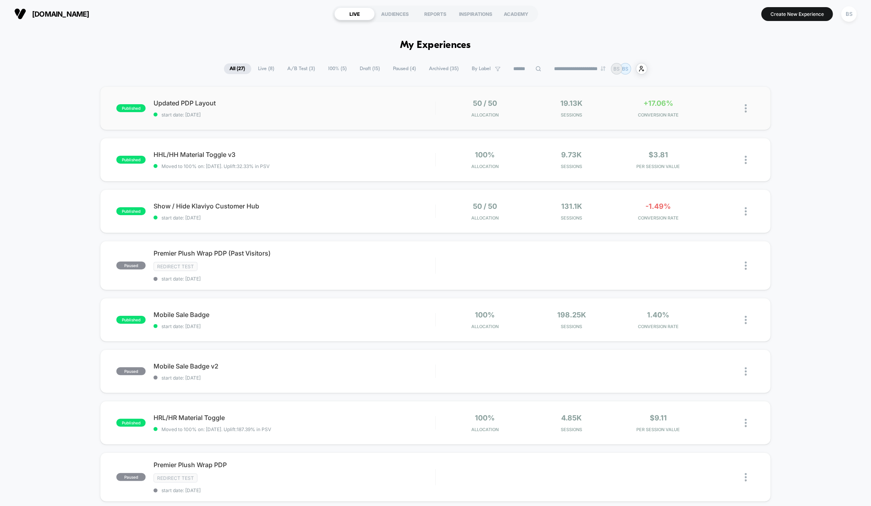
click at [747, 110] on img at bounding box center [746, 108] width 2 height 8
click at [693, 97] on div "Pause" at bounding box center [705, 100] width 71 height 18
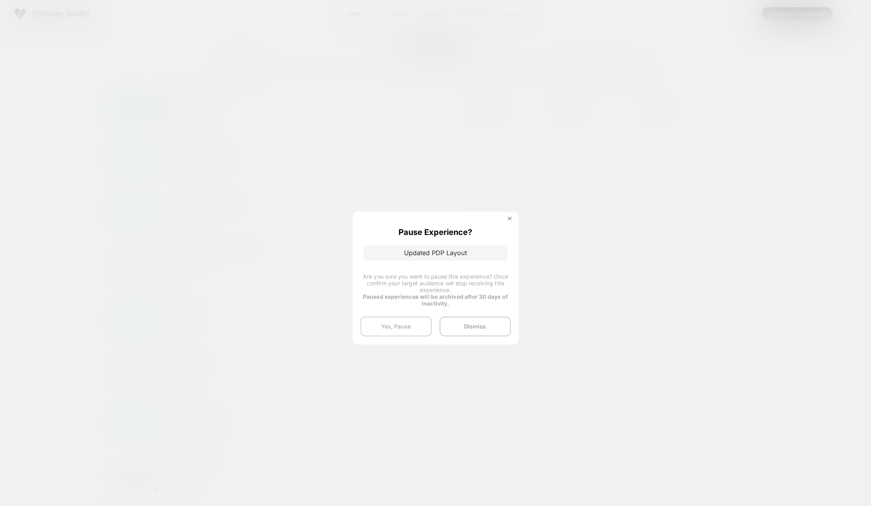
click at [417, 329] on button "Yes, Pause" at bounding box center [396, 326] width 71 height 20
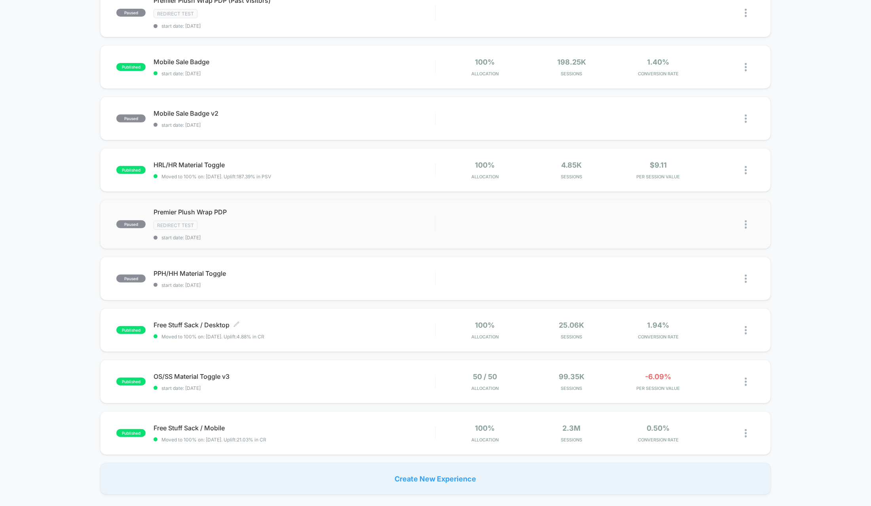
scroll to position [264, 0]
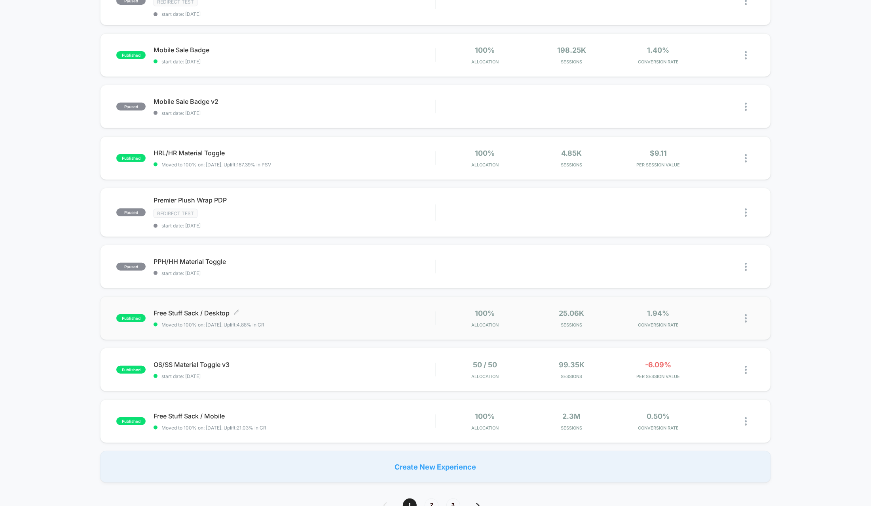
click at [298, 321] on span "Moved to 100% on: 7/14/2025 . Uplift: 4.88% in CR" at bounding box center [295, 324] width 282 height 6
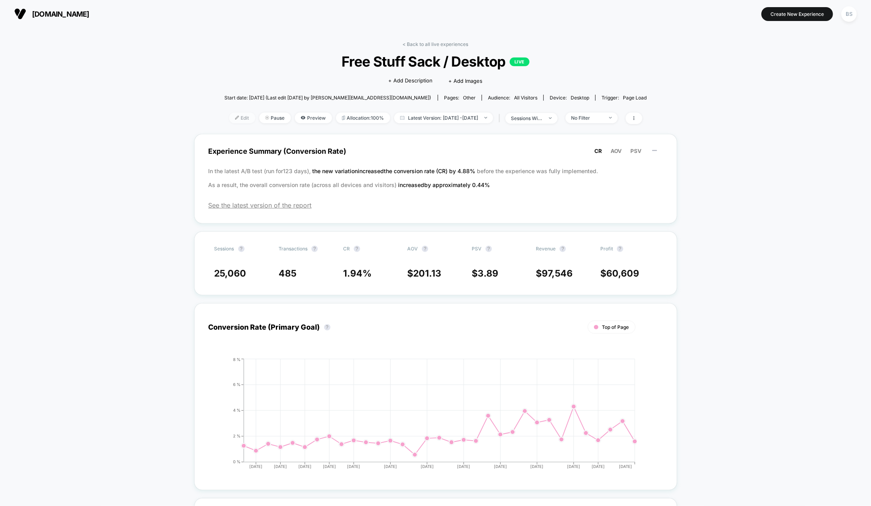
click at [230, 115] on span "Edit" at bounding box center [242, 117] width 26 height 11
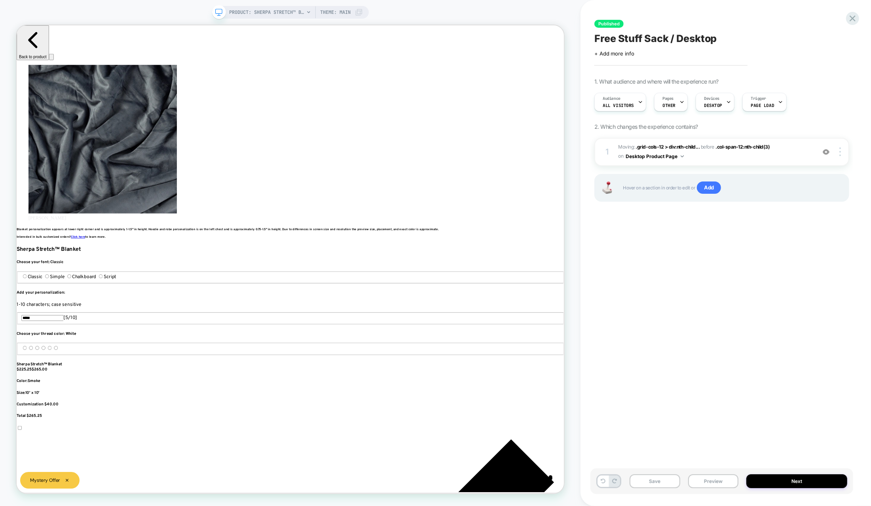
scroll to position [0, 529]
click at [670, 105] on span "OTHER" at bounding box center [669, 106] width 13 height 6
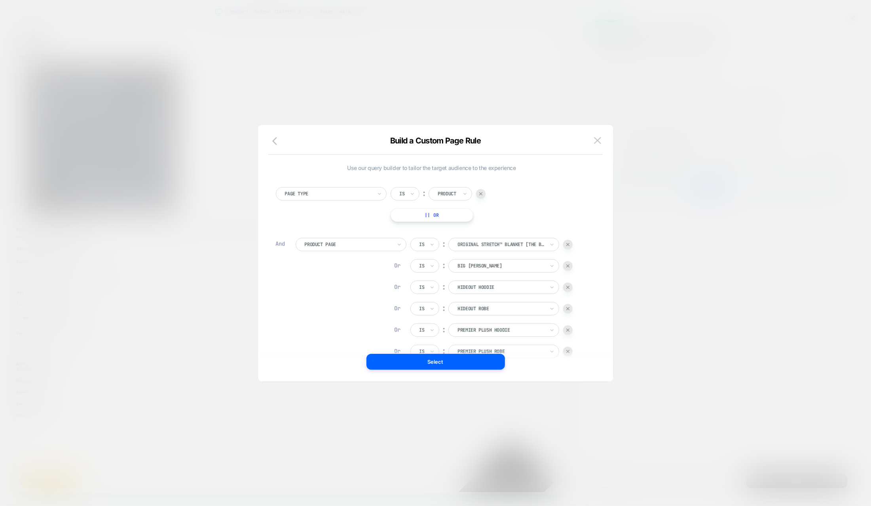
scroll to position [8, 0]
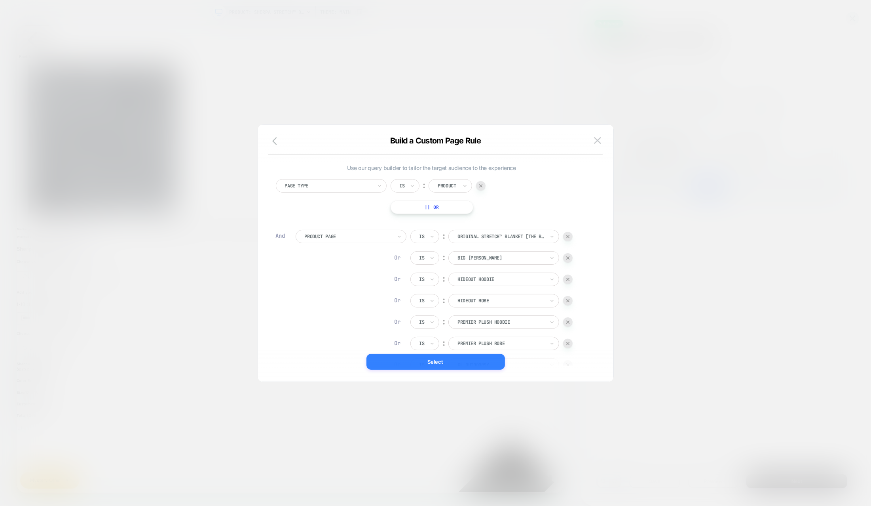
click at [428, 362] on button "Select" at bounding box center [436, 362] width 139 height 16
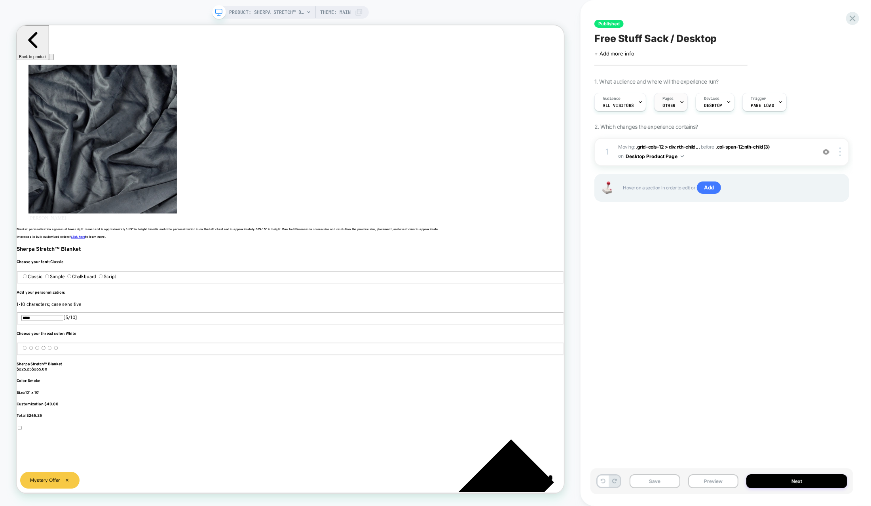
click at [664, 104] on span "OTHER" at bounding box center [669, 106] width 13 height 6
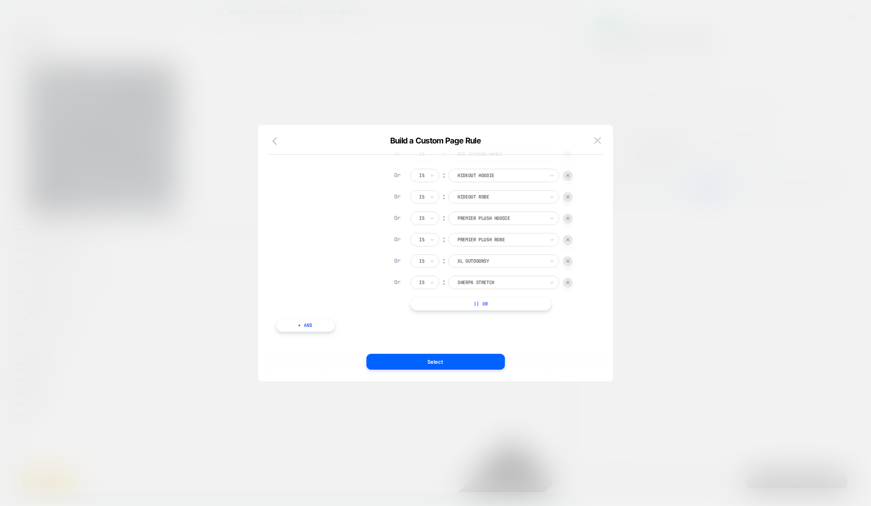
scroll to position [109, 0]
click at [473, 297] on button "|| Or" at bounding box center [481, 297] width 141 height 13
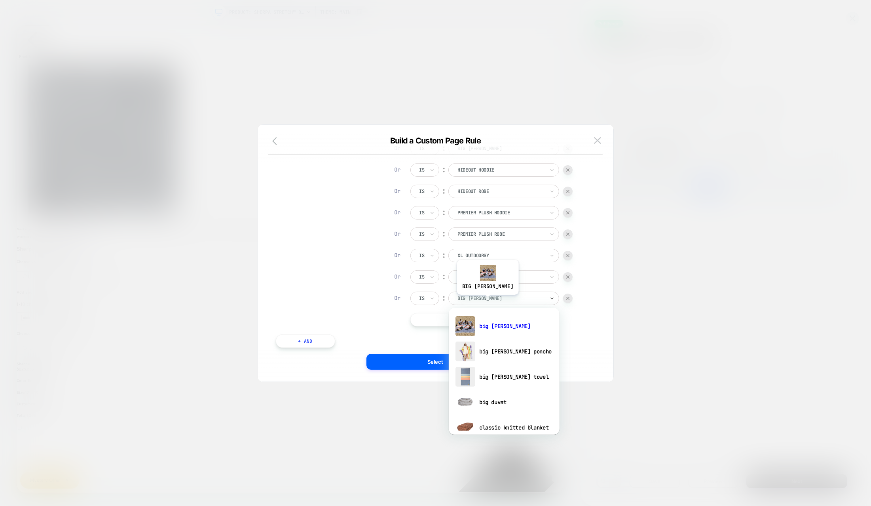
click at [477, 300] on div at bounding box center [501, 298] width 87 height 7
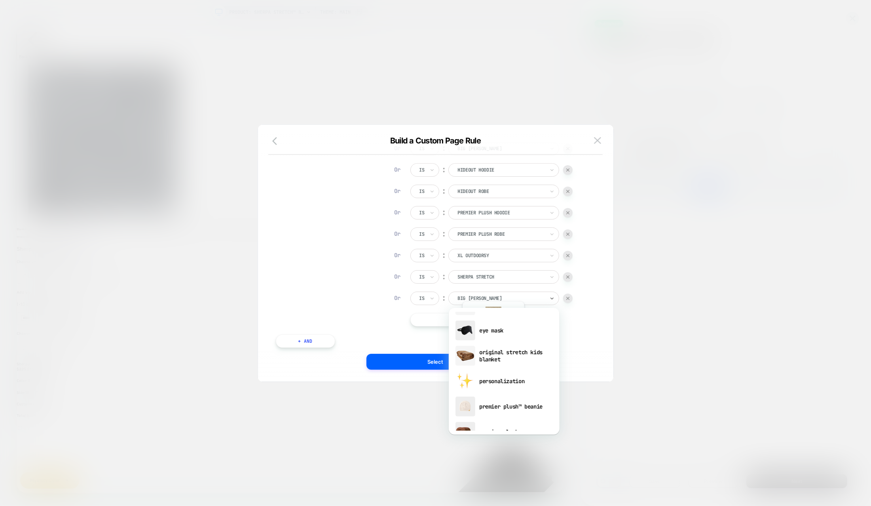
scroll to position [717, 0]
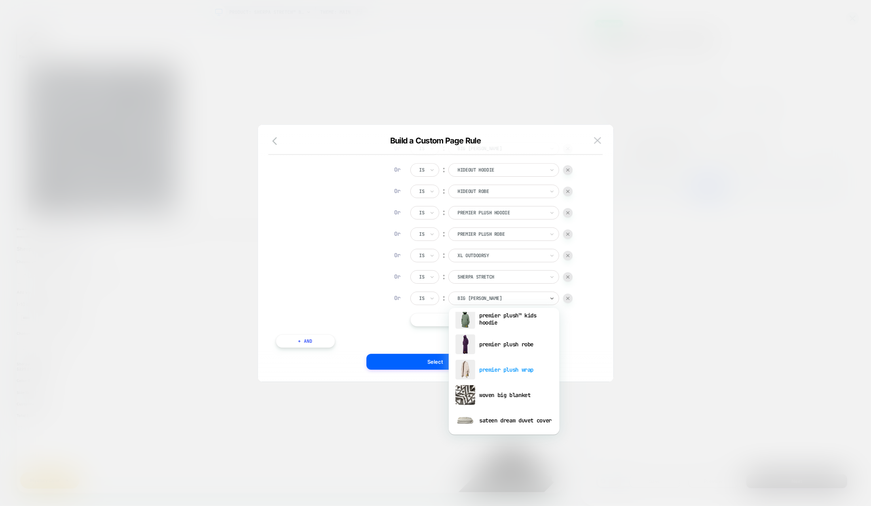
click at [483, 366] on div "premier plush wrap" at bounding box center [504, 369] width 103 height 25
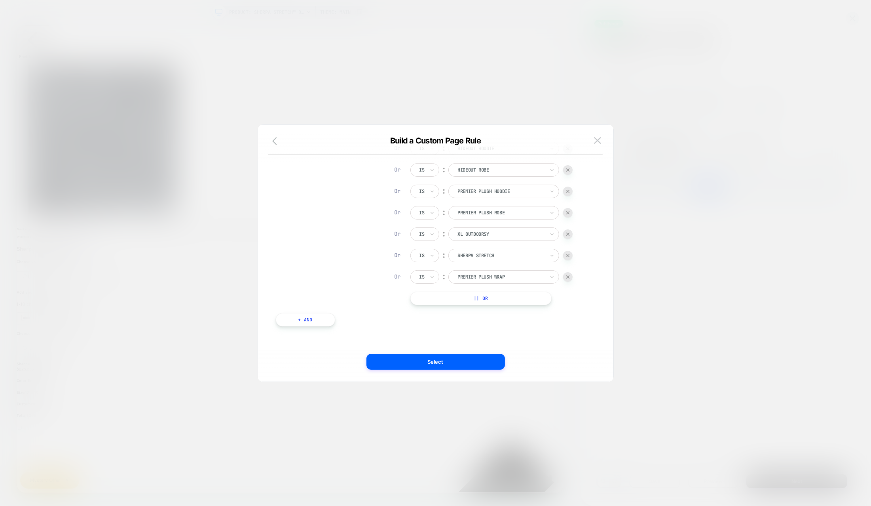
scroll to position [0, 0]
click at [463, 296] on button "|| Or" at bounding box center [481, 297] width 141 height 13
click at [473, 299] on div at bounding box center [501, 298] width 87 height 7
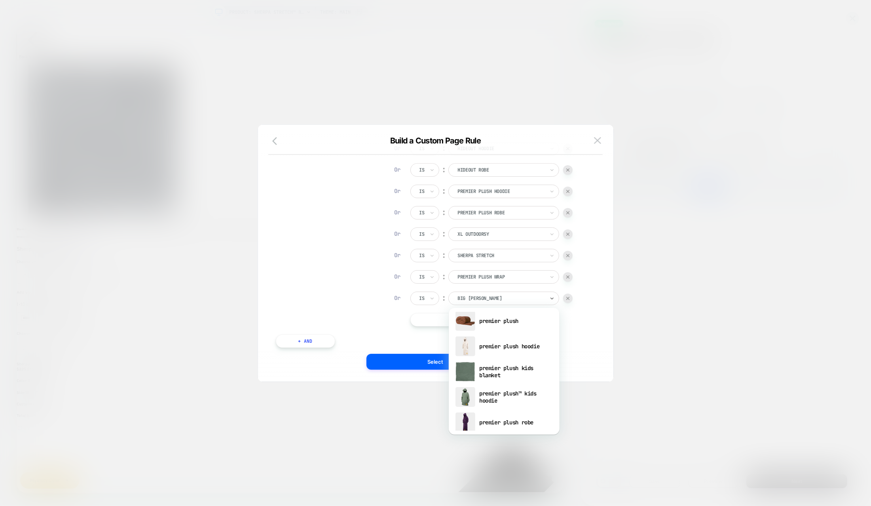
scroll to position [640, 0]
click at [487, 390] on div "premier plush™ kids hoodie" at bounding box center [504, 395] width 103 height 25
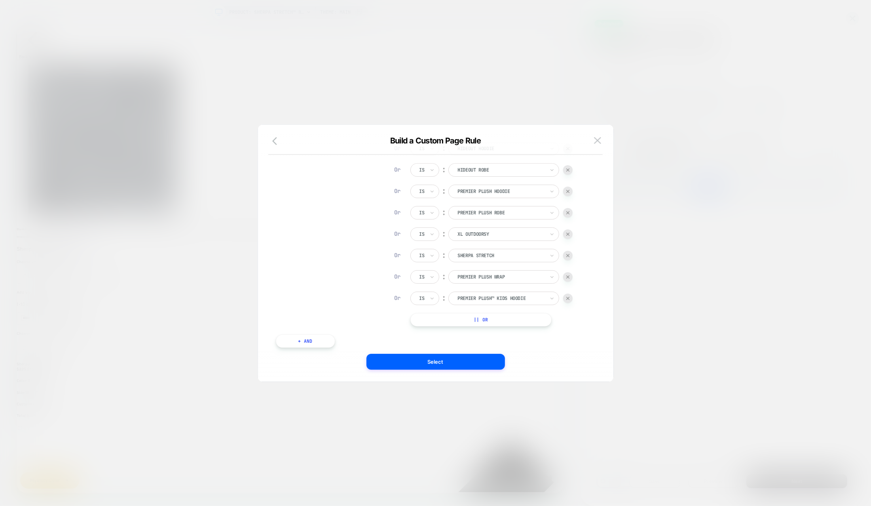
scroll to position [0, 1058]
click at [483, 319] on button "|| Or" at bounding box center [481, 319] width 141 height 13
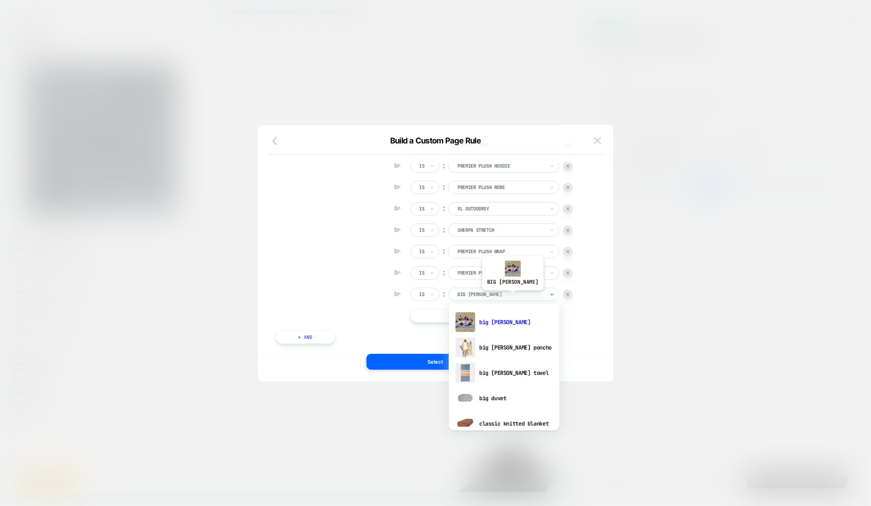
click at [502, 296] on div at bounding box center [501, 294] width 87 height 7
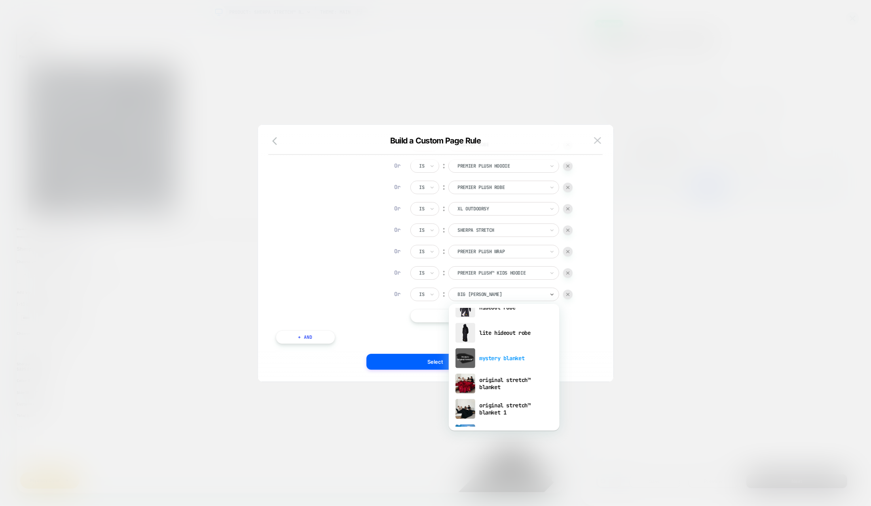
scroll to position [0, 0]
click at [490, 375] on div "original stretch™ blanket" at bounding box center [504, 383] width 103 height 25
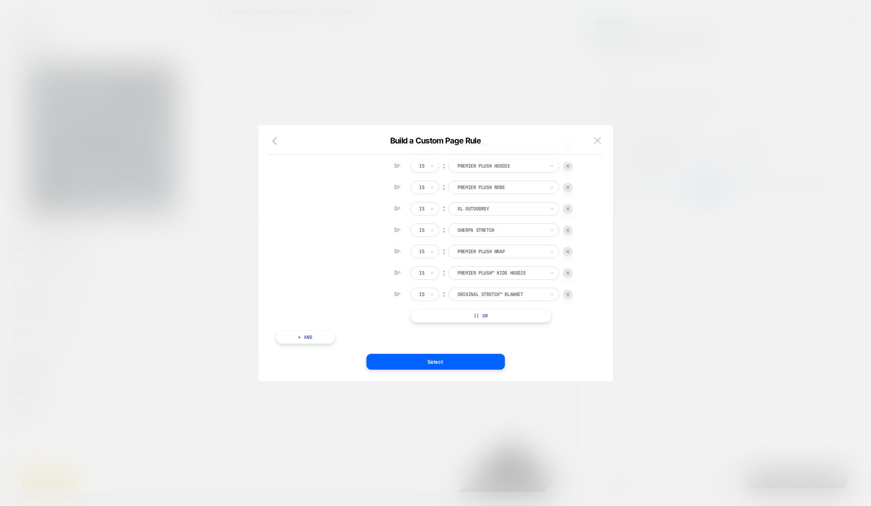
click at [502, 297] on div at bounding box center [501, 294] width 87 height 7
click at [570, 295] on img at bounding box center [568, 294] width 3 height 3
click at [521, 302] on button "|| Or" at bounding box center [481, 297] width 141 height 13
click at [511, 299] on div at bounding box center [501, 298] width 87 height 7
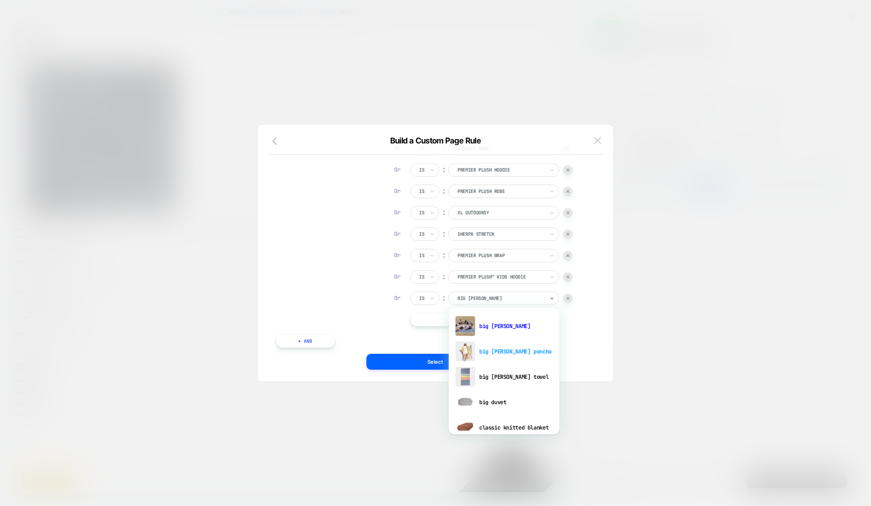
click at [503, 354] on div "big beachy poncho" at bounding box center [504, 350] width 103 height 25
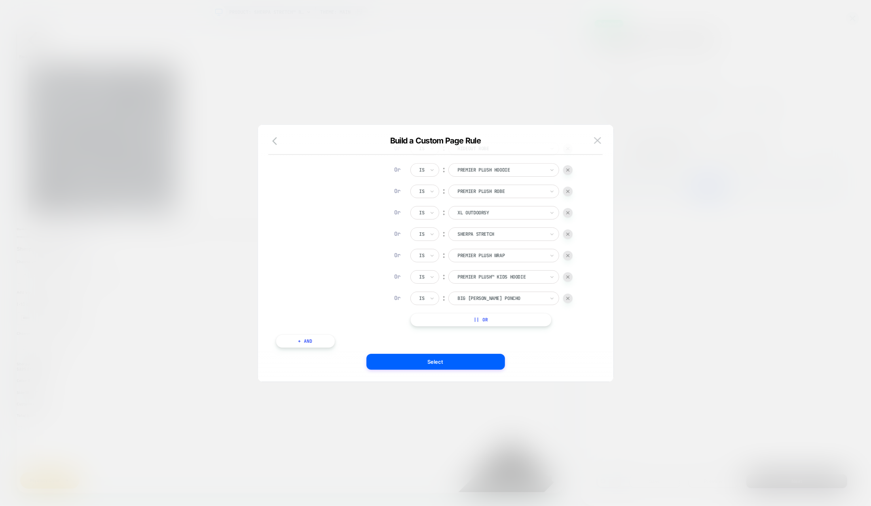
click at [504, 322] on button "|| Or" at bounding box center [481, 319] width 141 height 13
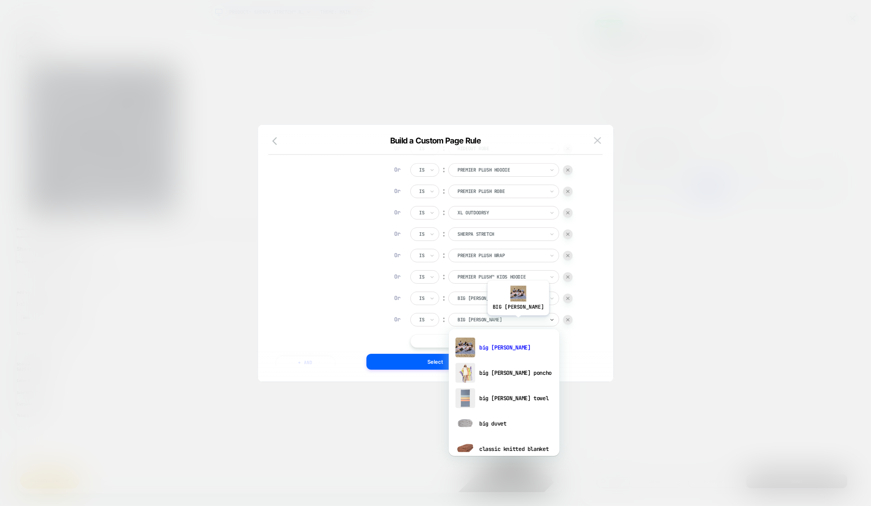
click at [508, 321] on div at bounding box center [501, 319] width 87 height 7
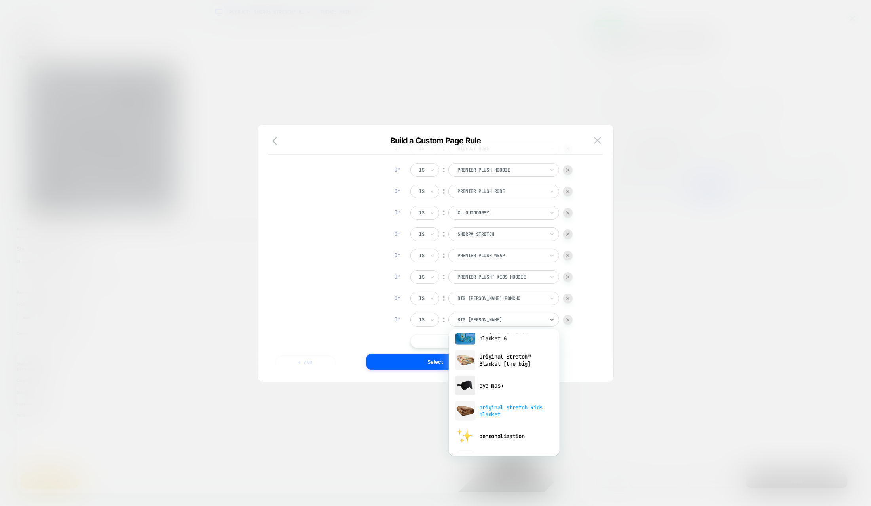
click at [500, 409] on div "original stretch kids blanket" at bounding box center [504, 410] width 103 height 25
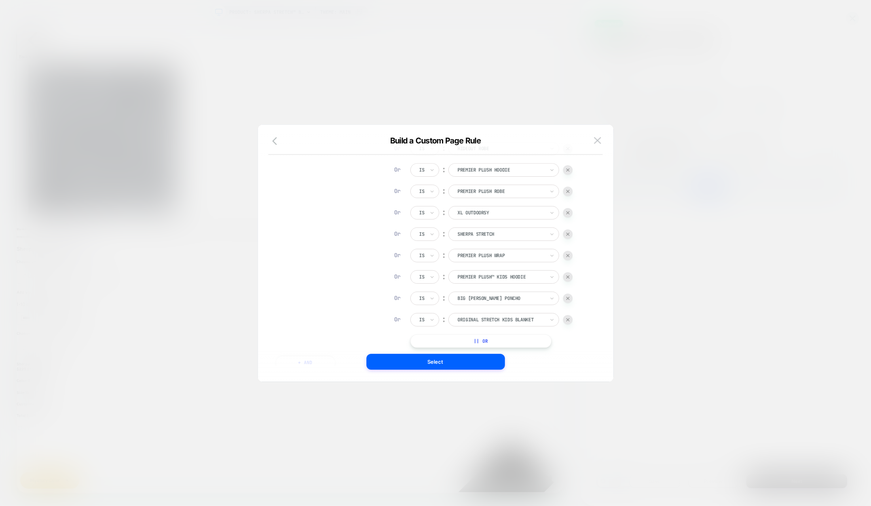
click at [476, 338] on button "|| Or" at bounding box center [481, 340] width 141 height 13
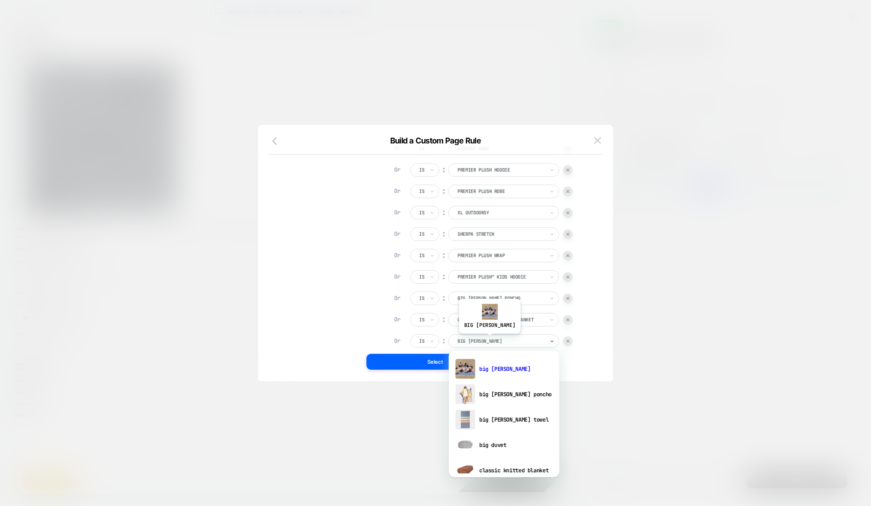
click at [479, 339] on div at bounding box center [501, 340] width 87 height 7
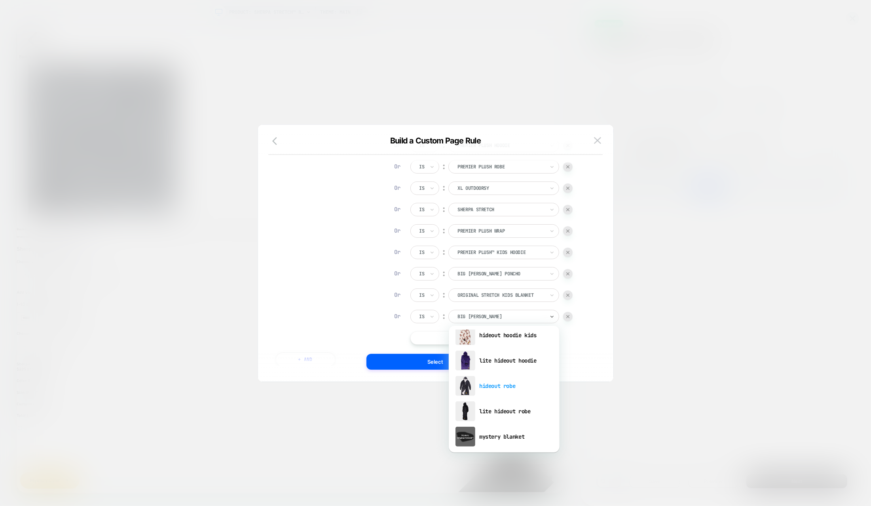
scroll to position [316, 0]
click at [489, 408] on div "lite hideout robe" at bounding box center [504, 407] width 103 height 25
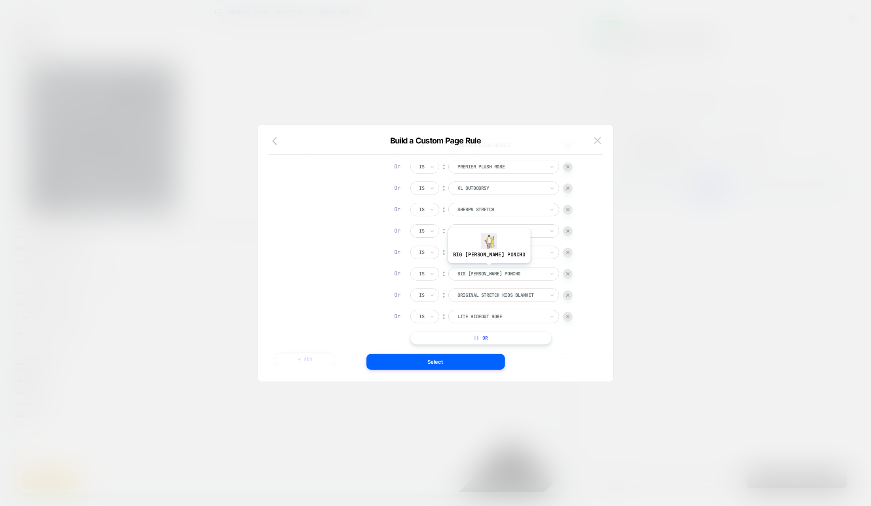
scroll to position [0, 0]
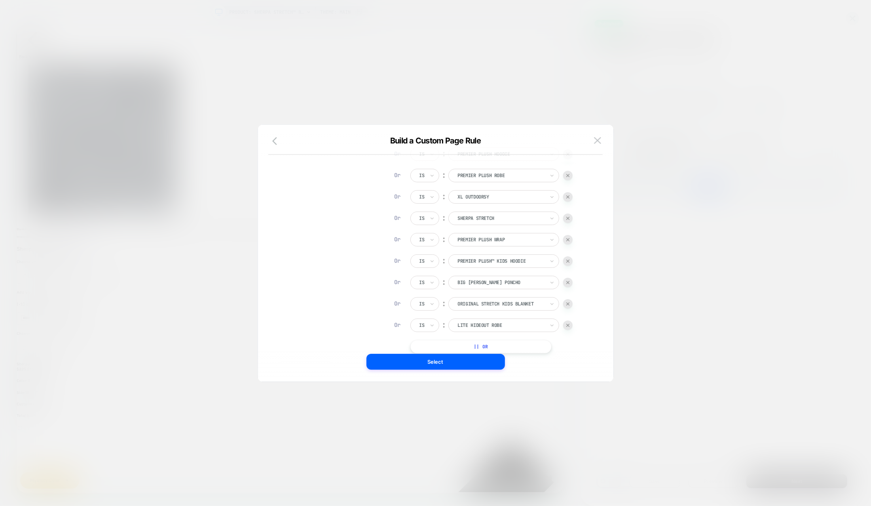
click at [483, 340] on button "|| Or" at bounding box center [481, 346] width 141 height 13
click at [485, 343] on div at bounding box center [501, 346] width 87 height 7
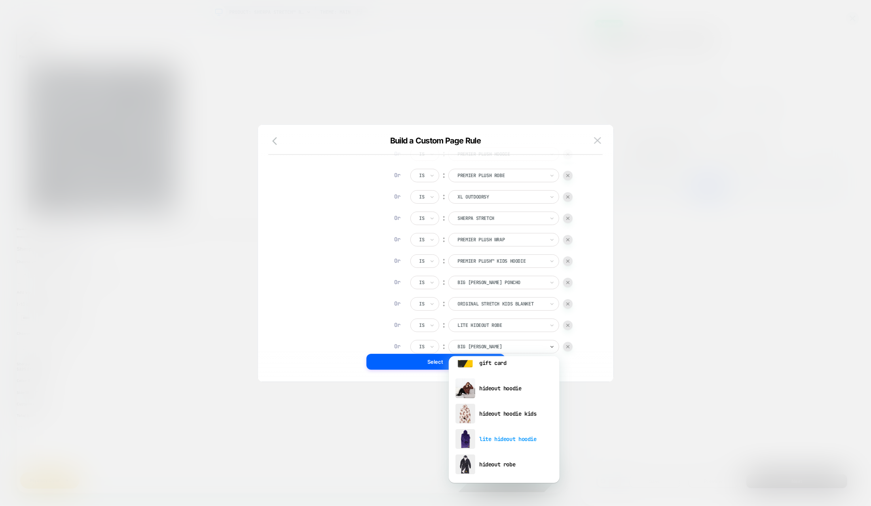
click at [490, 443] on div "lite hideout hoodie" at bounding box center [504, 438] width 103 height 25
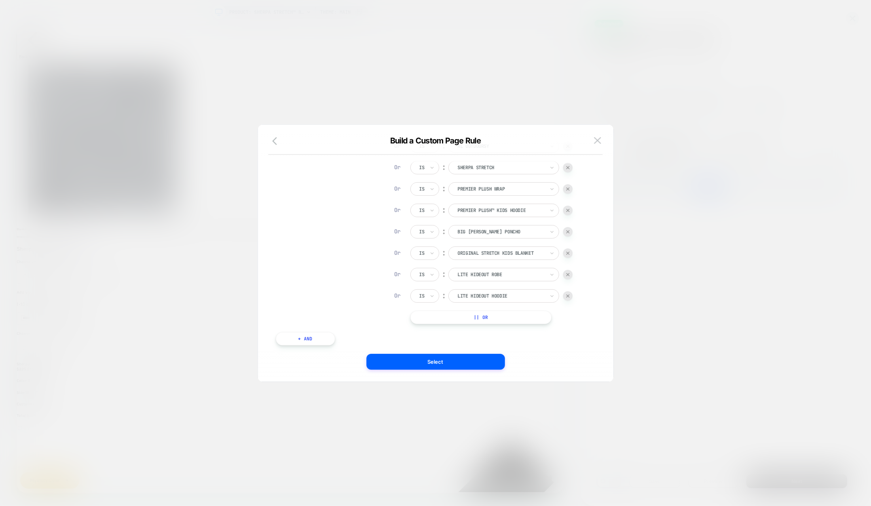
click at [502, 314] on button "|| Or" at bounding box center [481, 316] width 141 height 13
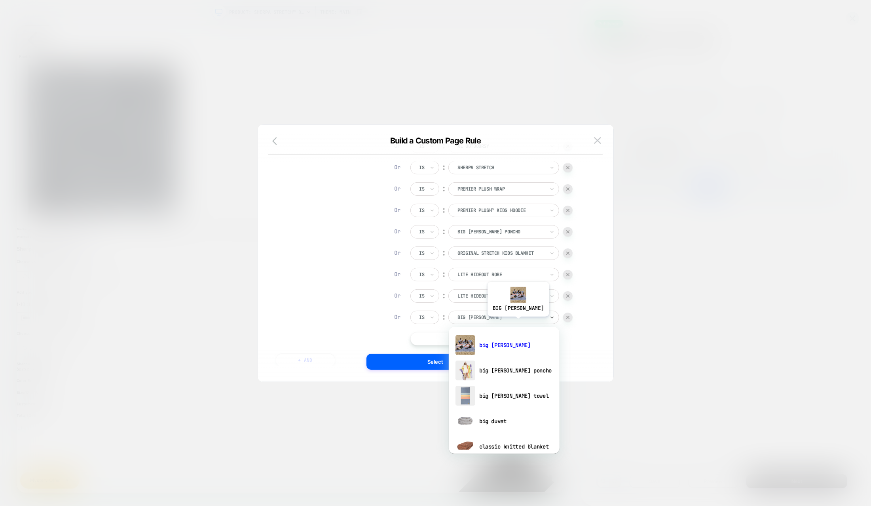
click at [508, 322] on div "big beachy" at bounding box center [504, 316] width 111 height 13
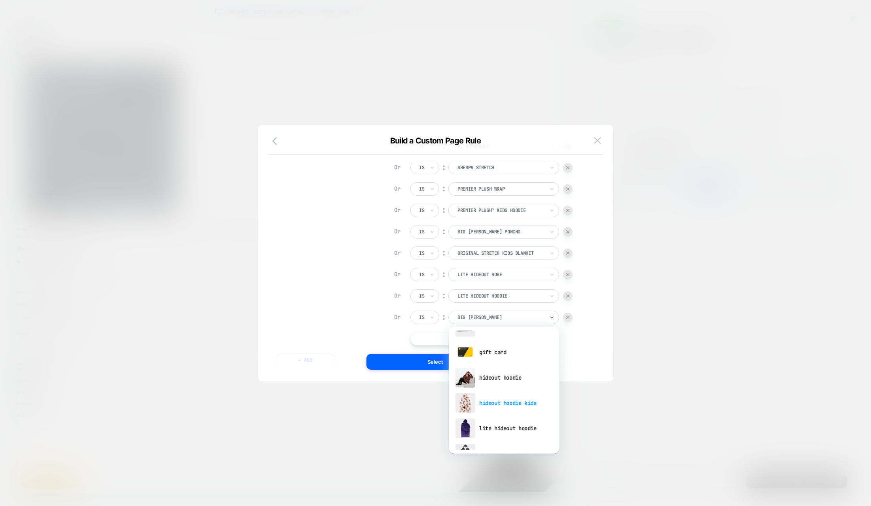
click at [507, 399] on div "hideout hoodie kids" at bounding box center [504, 402] width 103 height 25
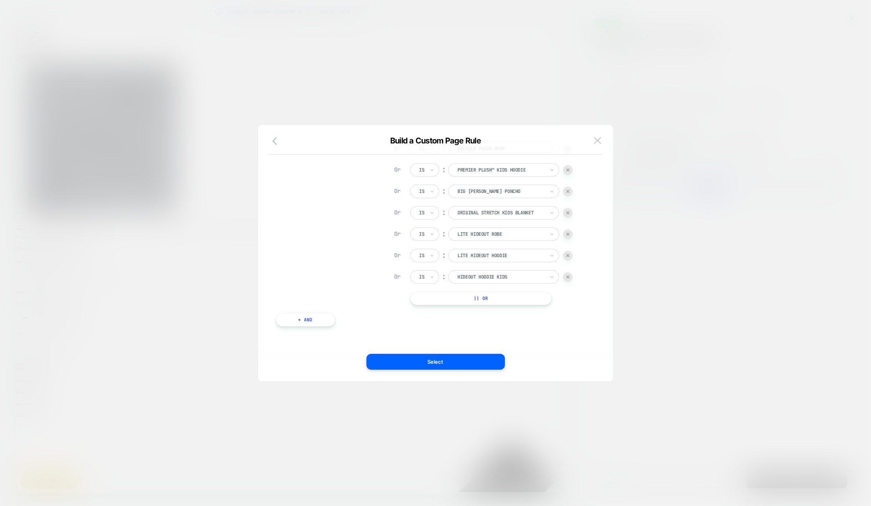
click at [471, 332] on div "Page Type Is ︰ Product || Or And Product Page Is ︰ Original Stretch™ Blanket [t…" at bounding box center [432, 127] width 320 height 422
click at [465, 360] on button "Select" at bounding box center [436, 362] width 139 height 16
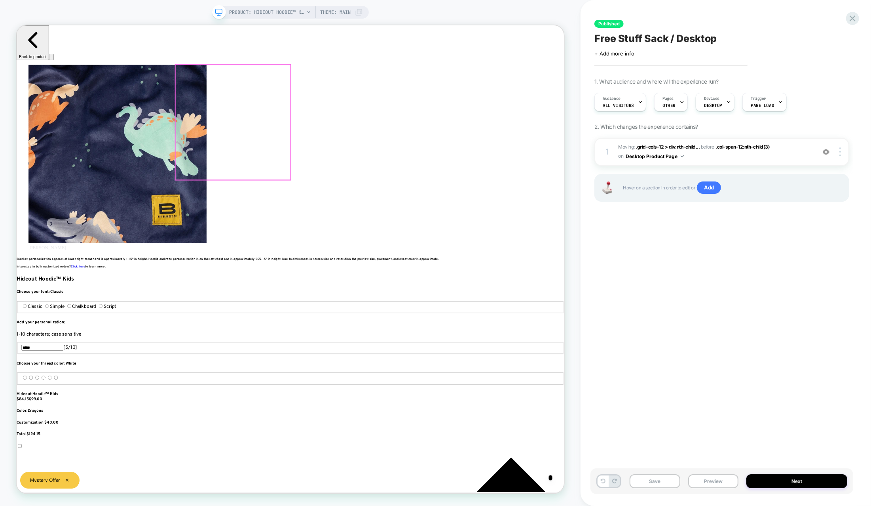
click at [260, 10] on span "PRODUCT: Hideout Hoodie™ Kids" at bounding box center [266, 12] width 75 height 13
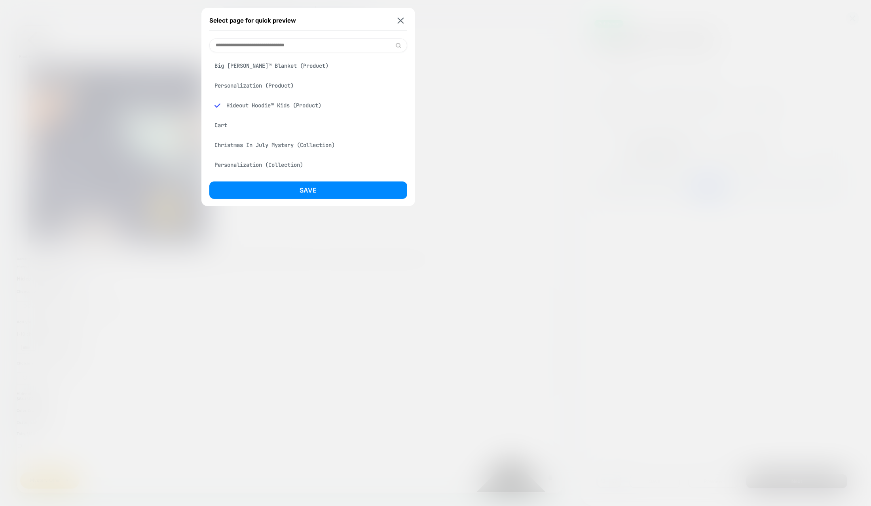
click at [280, 66] on div "Big Beachy™ Blanket (Product)" at bounding box center [308, 65] width 198 height 15
click at [321, 196] on button "Save" at bounding box center [308, 189] width 198 height 17
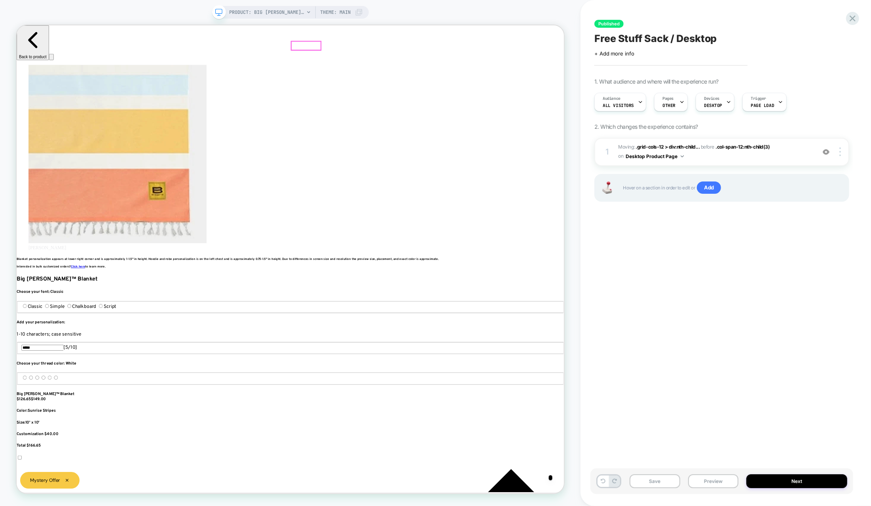
scroll to position [0, 1058]
click at [659, 486] on button "Save" at bounding box center [655, 481] width 50 height 14
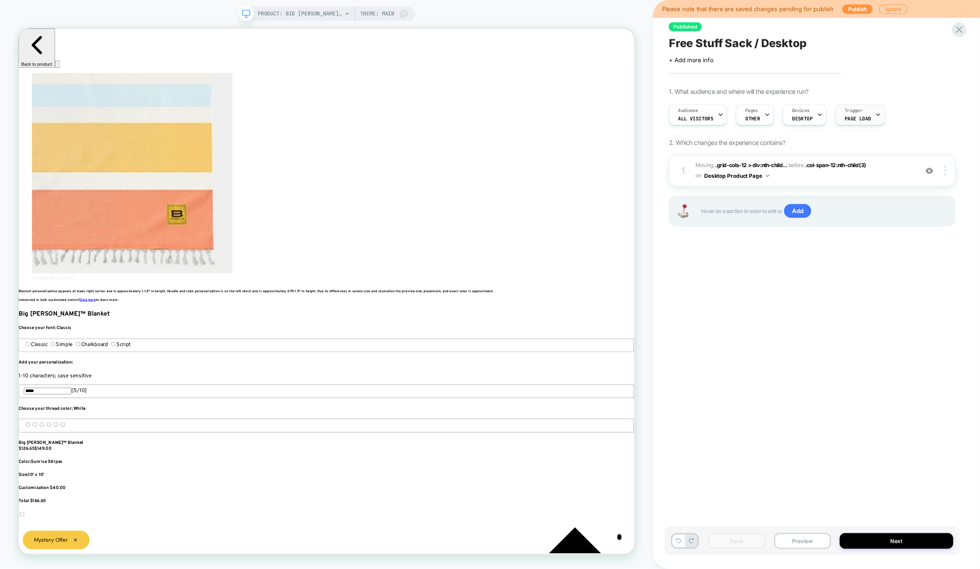
scroll to position [0, 1587]
click at [753, 10] on button "Publish" at bounding box center [762, 8] width 27 height 8
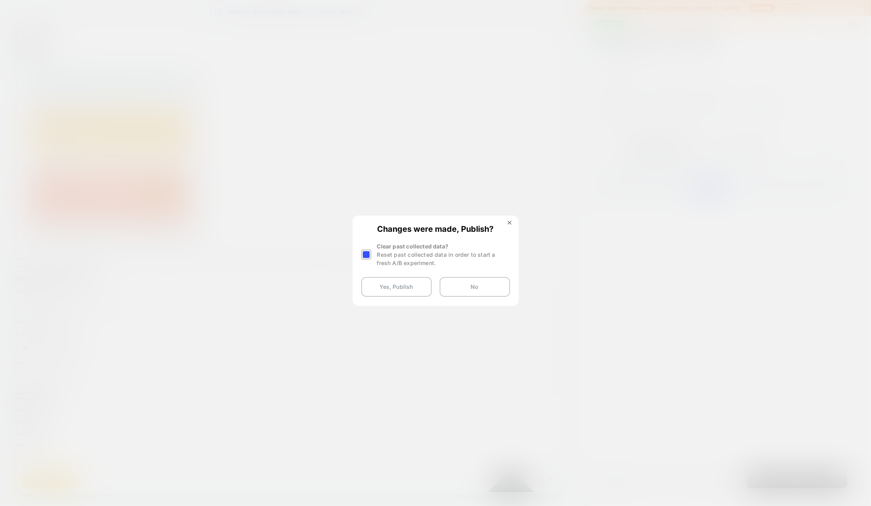
click at [448, 267] on div "Clear past collected data? Reset past collected data in order to start a fresh …" at bounding box center [443, 254] width 133 height 25
click at [364, 259] on div at bounding box center [366, 254] width 10 height 10
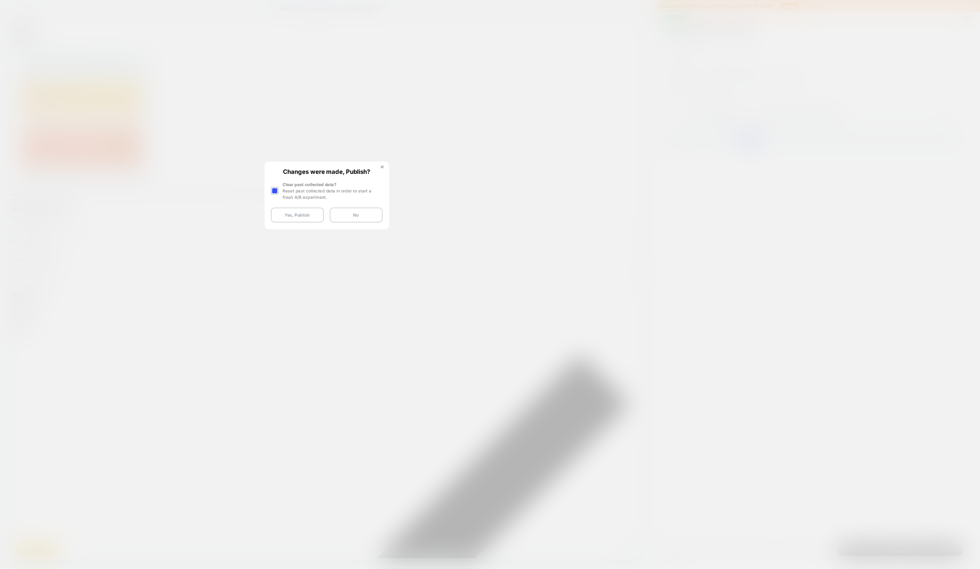
scroll to position [0, 0]
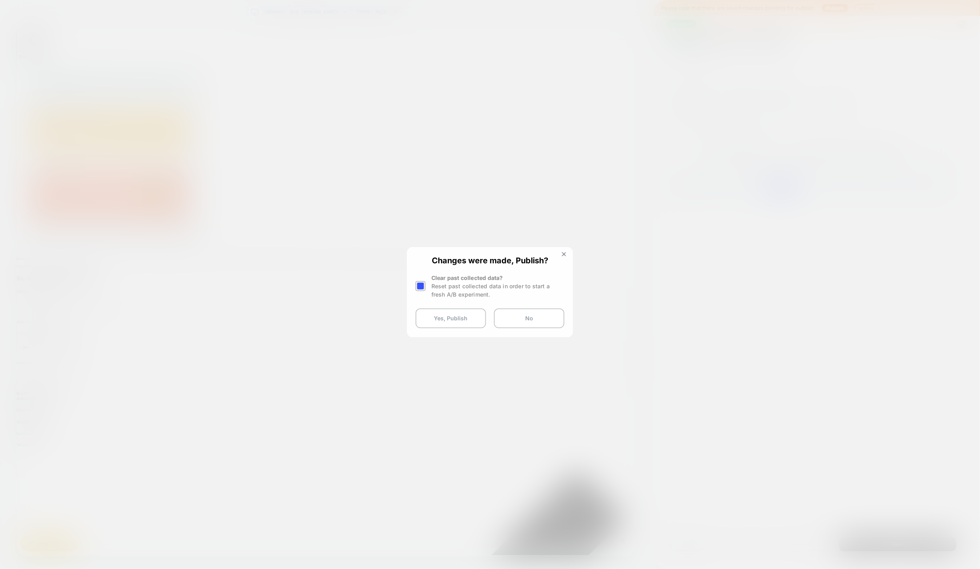
click at [403, 315] on div at bounding box center [490, 284] width 980 height 569
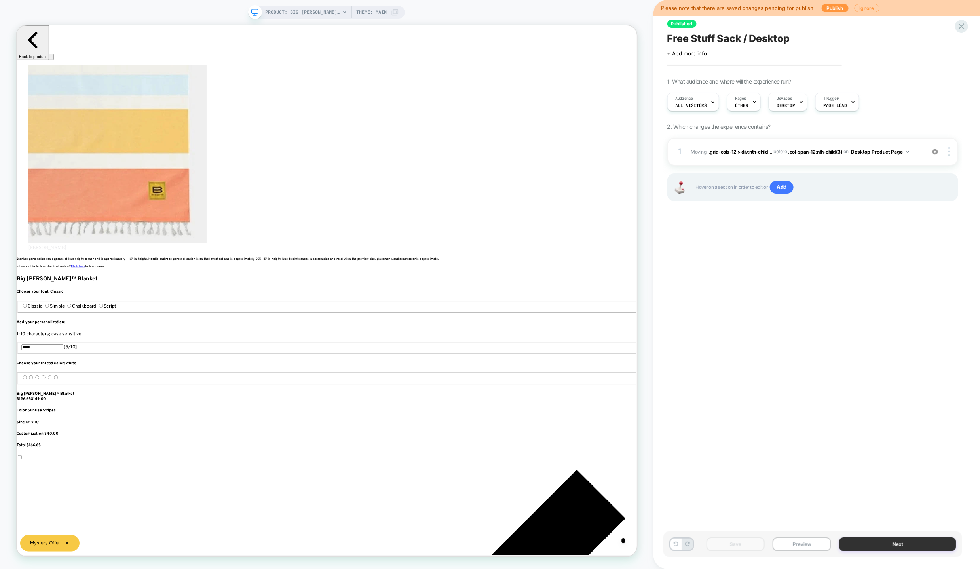
click at [871, 505] on button "Next" at bounding box center [897, 544] width 117 height 14
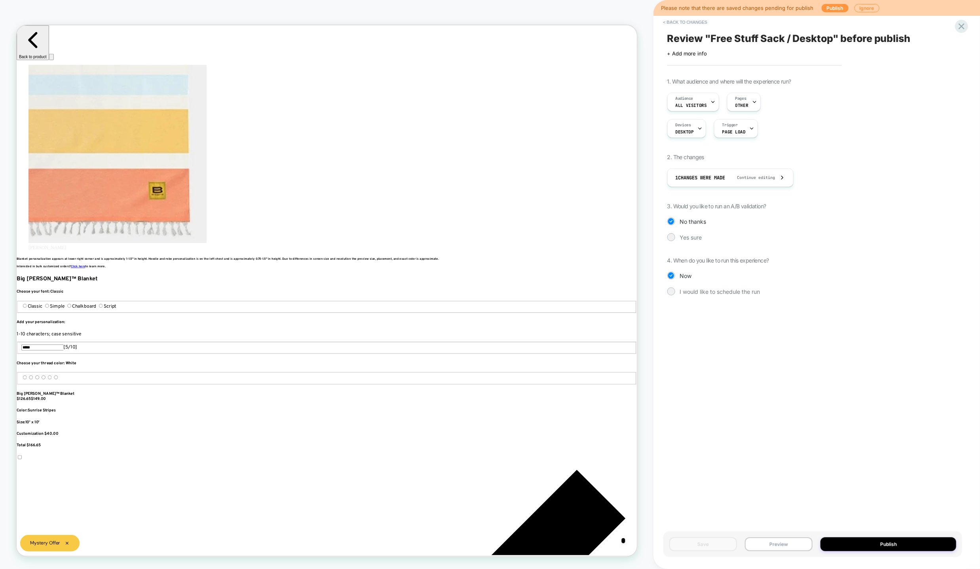
click at [871, 505] on div "Save Preview Publish" at bounding box center [813, 544] width 299 height 26
click at [871, 505] on button "Publish" at bounding box center [889, 544] width 136 height 14
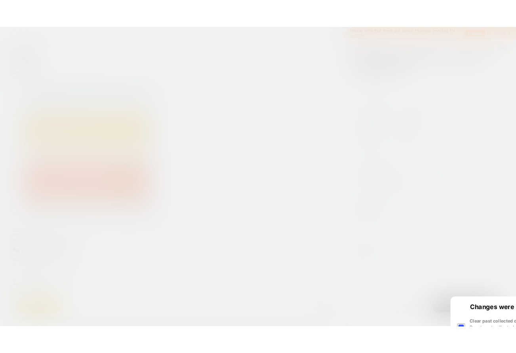
scroll to position [0, 511]
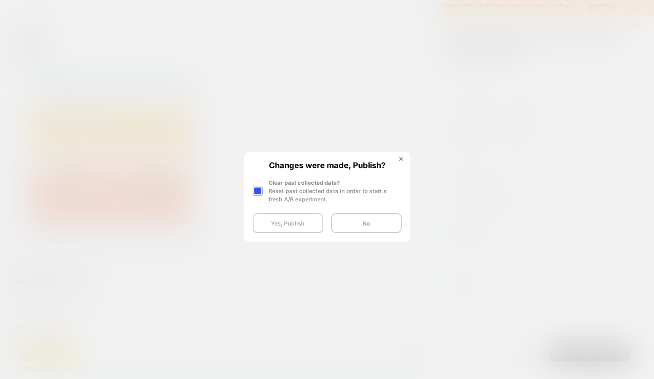
drag, startPoint x: 317, startPoint y: 205, endPoint x: 299, endPoint y: 208, distance: 17.6
click at [299, 203] on div "Clear past collected data? Reset past collected data in order to start a fresh …" at bounding box center [334, 191] width 133 height 25
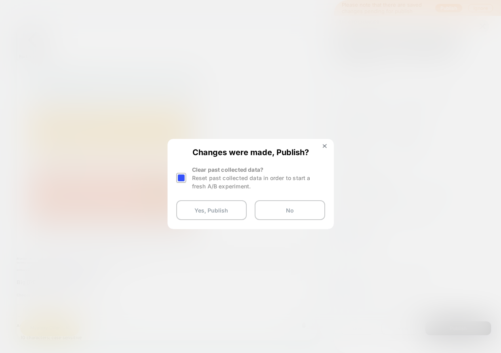
scroll to position [0, 751]
click at [324, 146] on img at bounding box center [325, 146] width 4 height 4
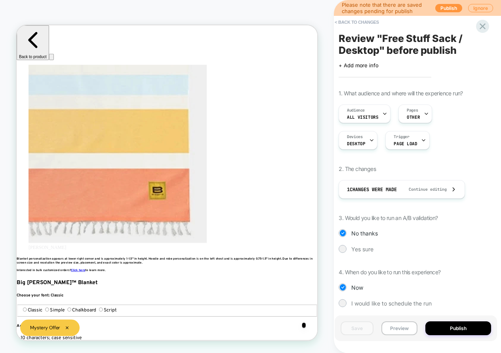
click at [324, 143] on div "PRODUCT: Big Beachy™ Blanket PRODUCT: Big Beachy™ Blanket Theme: MAIN" at bounding box center [167, 176] width 334 height 337
click at [456, 333] on button "Publish" at bounding box center [458, 328] width 66 height 14
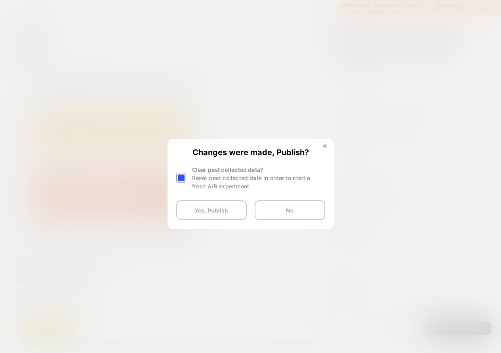
click at [265, 268] on div at bounding box center [250, 176] width 501 height 353
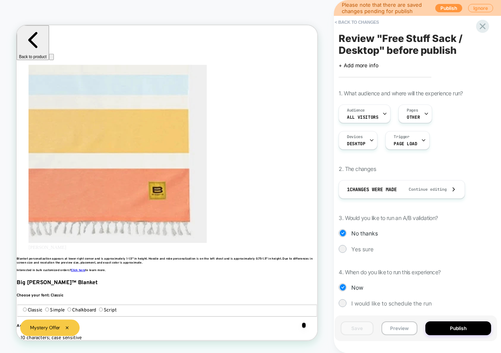
click at [450, 331] on button "Publish" at bounding box center [458, 328] width 66 height 14
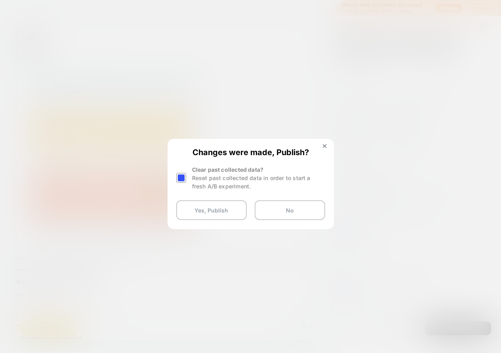
click at [234, 269] on div at bounding box center [250, 176] width 501 height 353
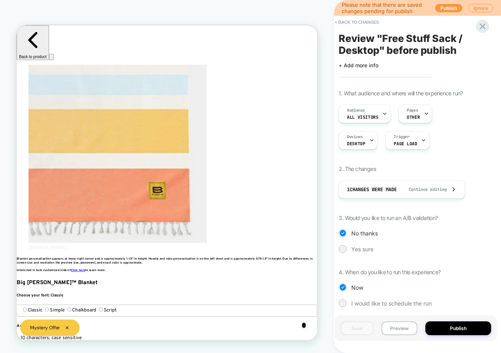
click at [459, 330] on button "Publish" at bounding box center [458, 328] width 66 height 14
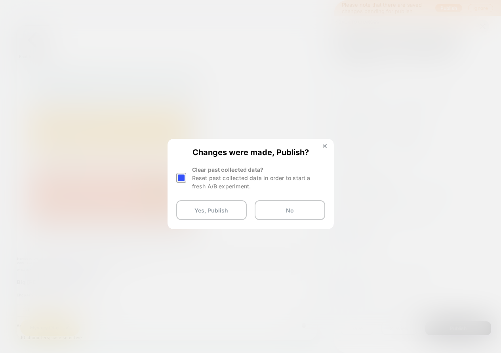
click at [304, 264] on div at bounding box center [250, 176] width 501 height 353
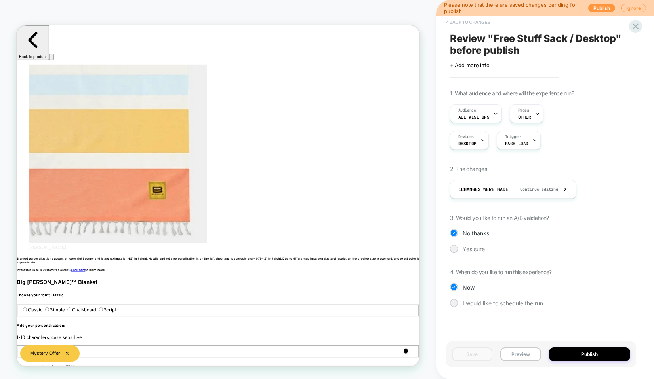
scroll to position [0, 511]
click at [474, 19] on button "< Back to changes" at bounding box center [468, 22] width 52 height 13
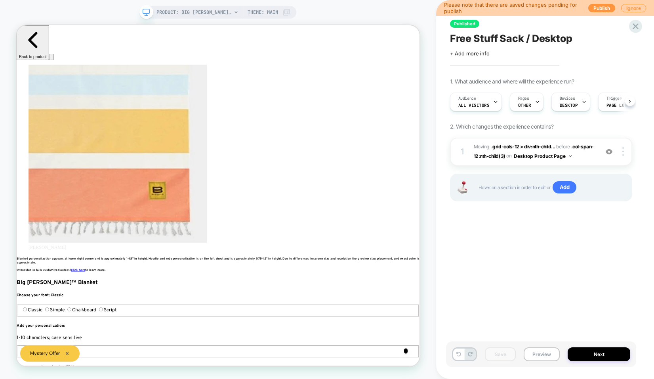
scroll to position [0, 0]
click at [635, 26] on icon at bounding box center [635, 26] width 6 height 6
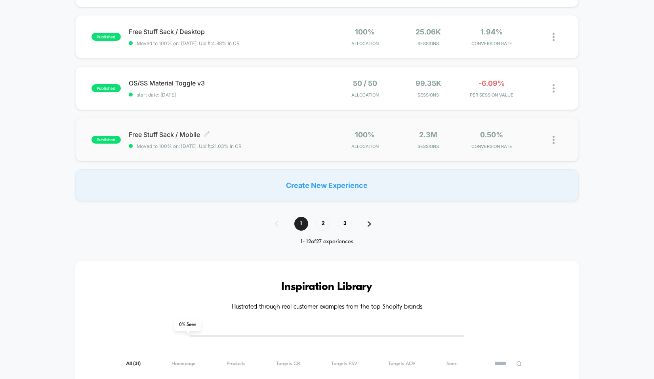
scroll to position [492, 0]
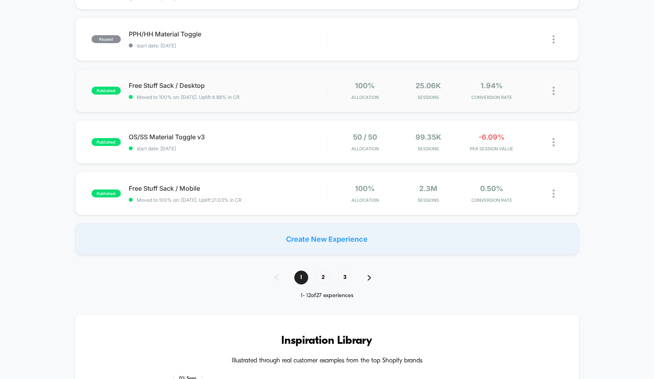
click at [260, 75] on div "published Free Stuff Sack / Desktop Moved to 100% on: 7/14/2025 . Uplift: 4.88%…" at bounding box center [326, 91] width 503 height 44
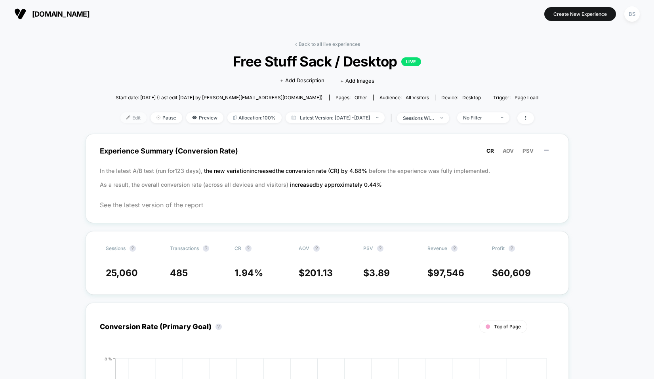
click at [127, 113] on span "Edit" at bounding box center [133, 117] width 26 height 11
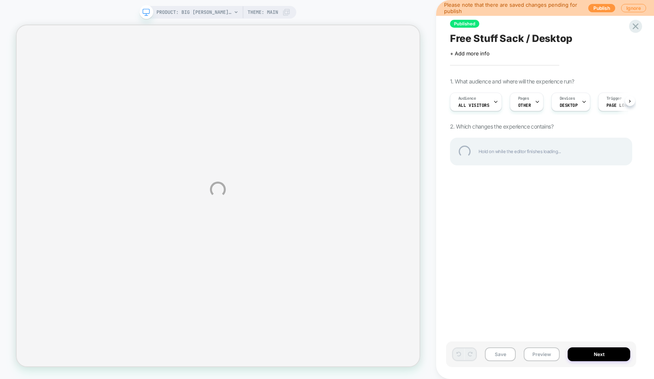
click at [630, 21] on div "PRODUCT: Big Beachy™ Blanket PRODUCT: Big Beachy™ Blanket Theme: MAIN Please no…" at bounding box center [327, 189] width 654 height 379
click at [631, 9] on div "PRODUCT: Big Beachy™ Blanket PRODUCT: Big Beachy™ Blanket Theme: MAIN Please no…" at bounding box center [327, 189] width 654 height 379
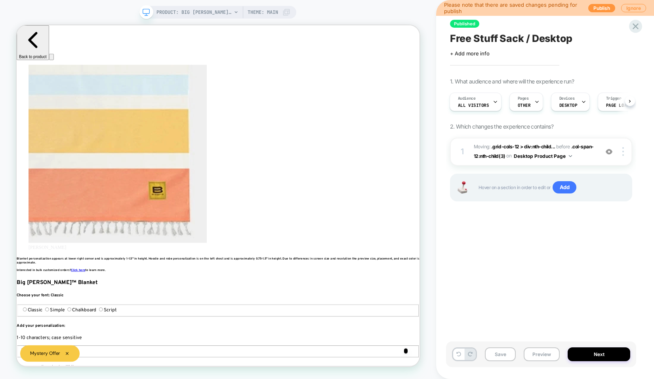
scroll to position [0, 1023]
